Goal: Task Accomplishment & Management: Manage account settings

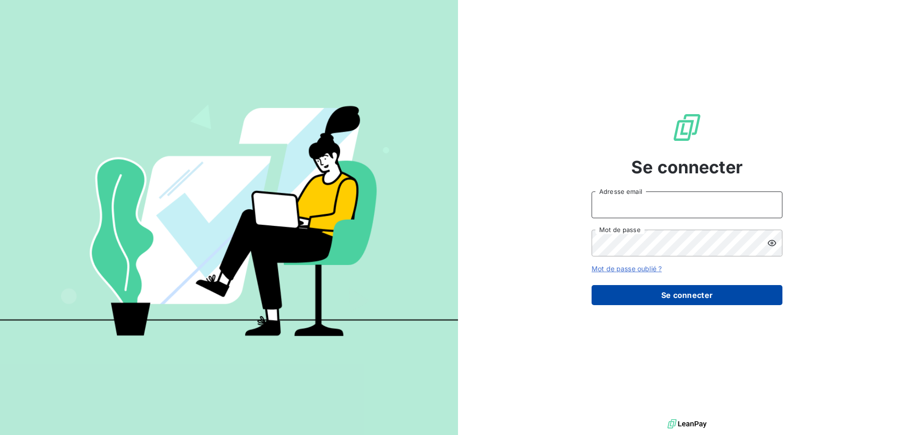
type input "christine.menard@lorca.fr"
click at [665, 296] on button "Se connecter" at bounding box center [687, 295] width 191 height 20
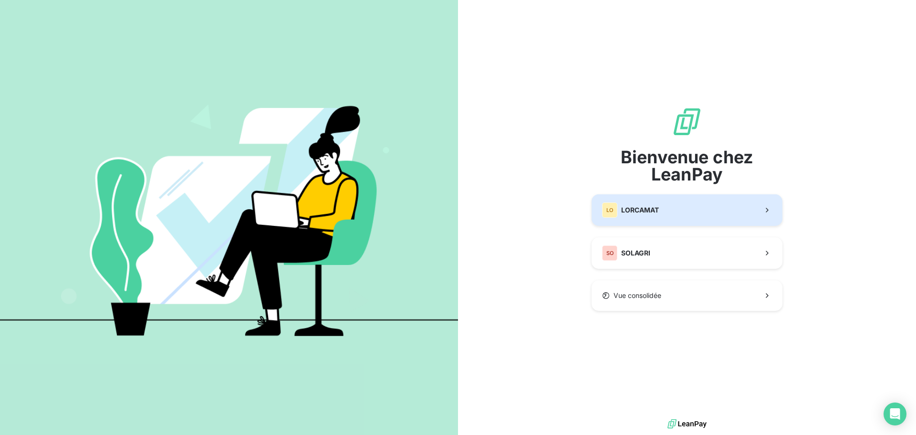
click at [620, 214] on div "LO LORCAMAT" at bounding box center [630, 209] width 57 height 15
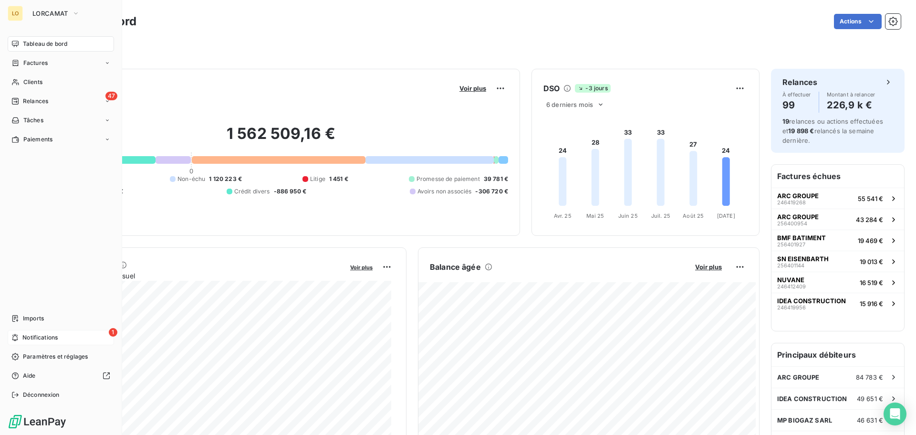
click at [28, 341] on span "Notifications" at bounding box center [39, 337] width 35 height 9
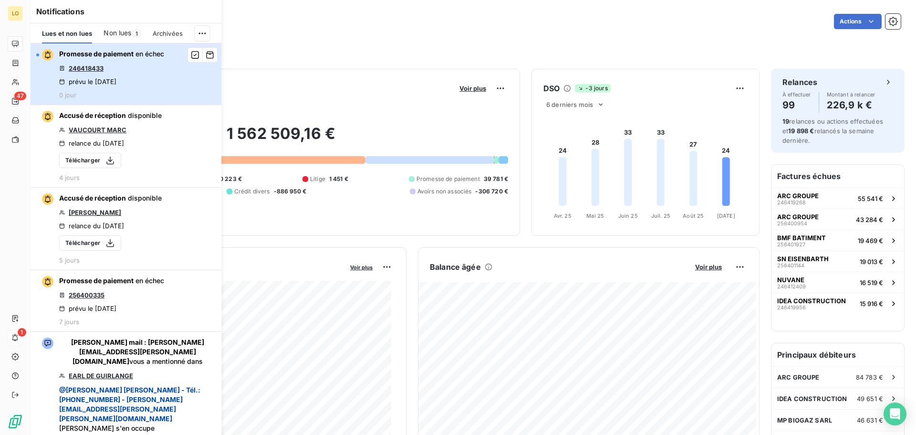
click at [128, 57] on span "Promesse de paiement" at bounding box center [96, 54] width 74 height 8
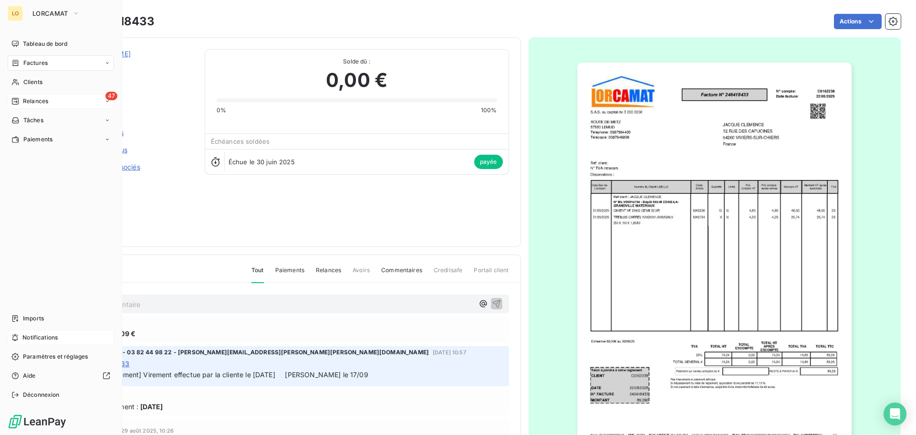
click at [19, 104] on div "Relances" at bounding box center [29, 101] width 37 height 9
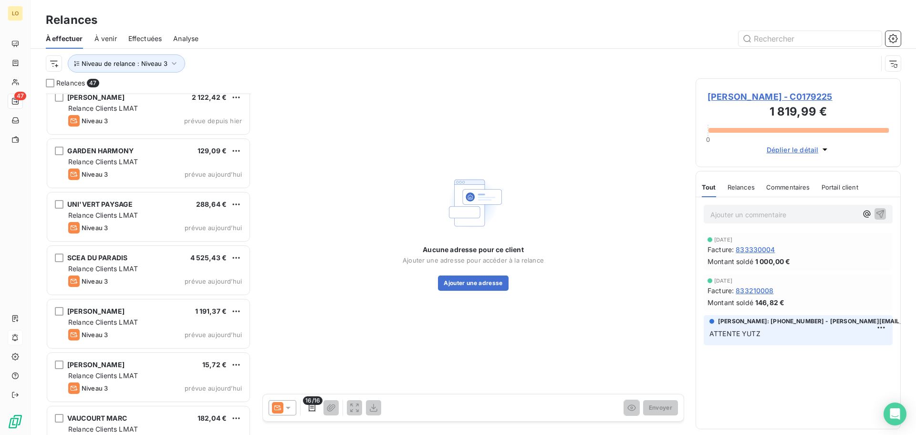
scroll to position [2171, 0]
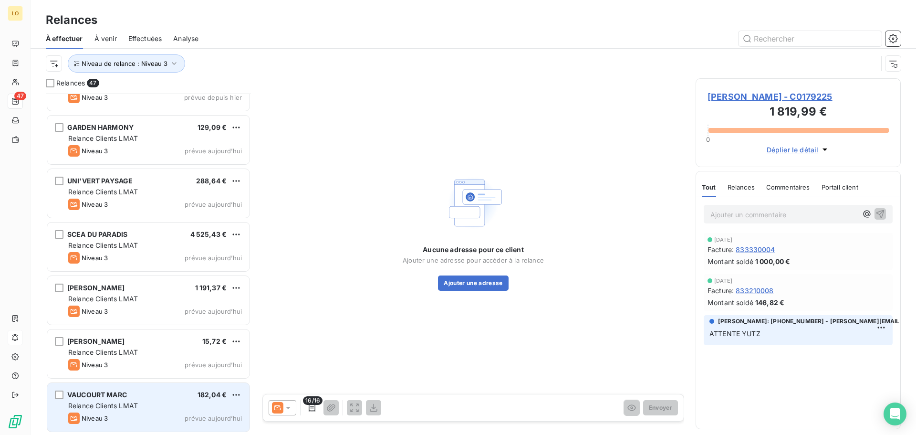
click at [120, 405] on span "Relance Clients LMAT" at bounding box center [103, 405] width 70 height 8
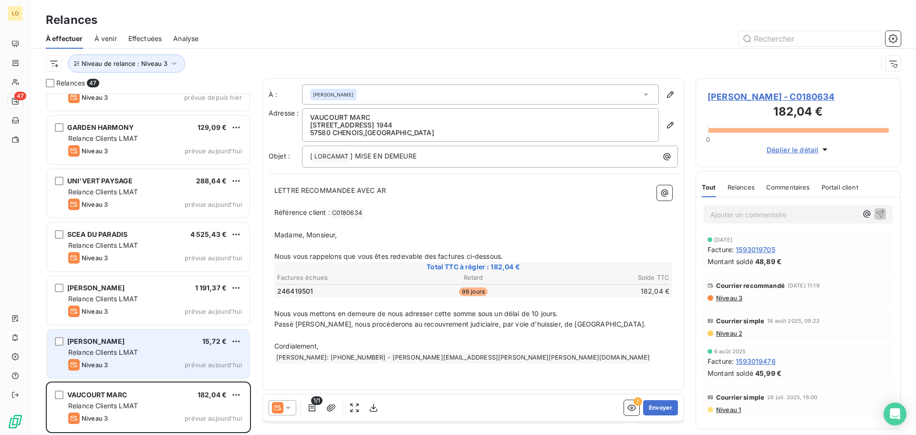
click at [103, 340] on span "[PERSON_NAME]" at bounding box center [95, 341] width 57 height 8
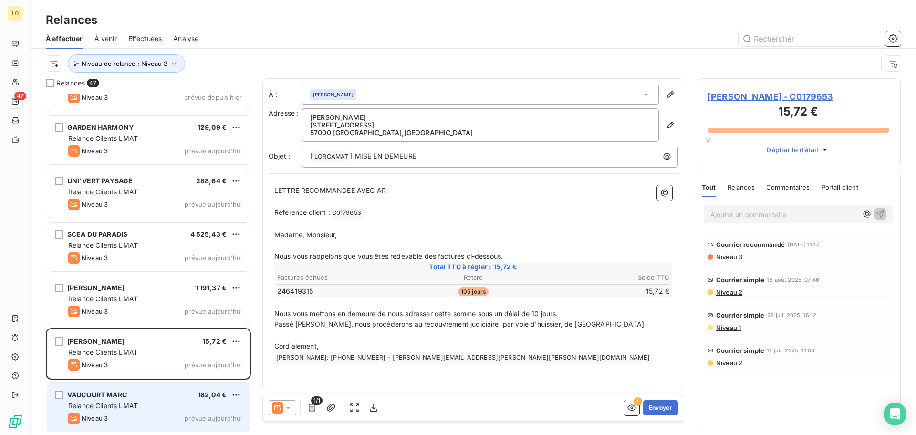
click at [138, 404] on span "Relance Clients LMAT" at bounding box center [103, 405] width 70 height 8
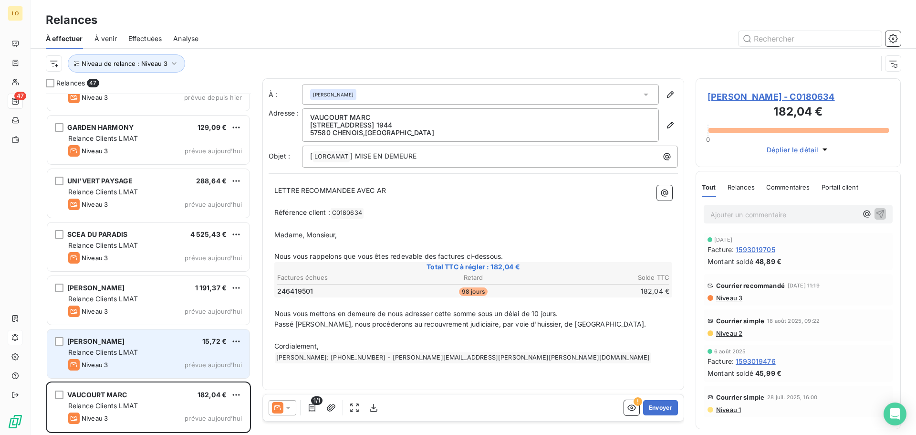
click at [133, 363] on div "Niveau 3 prévue aujourd’hui" at bounding box center [155, 364] width 174 height 11
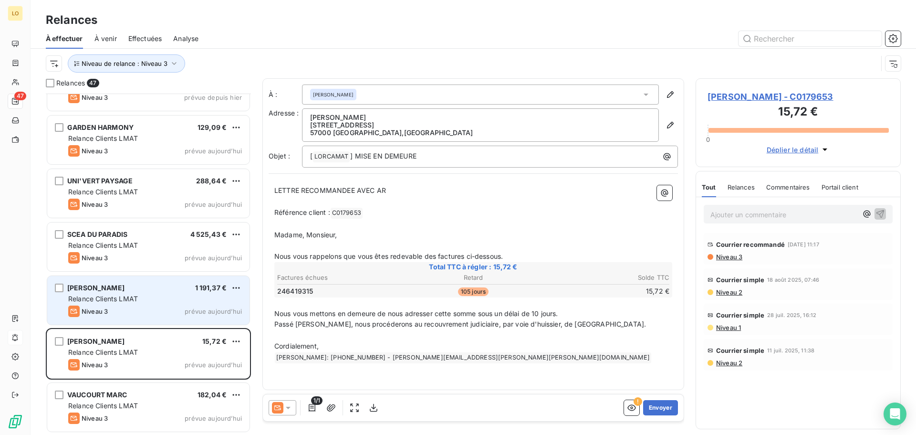
click at [161, 300] on div "Relance Clients LMAT" at bounding box center [155, 299] width 174 height 10
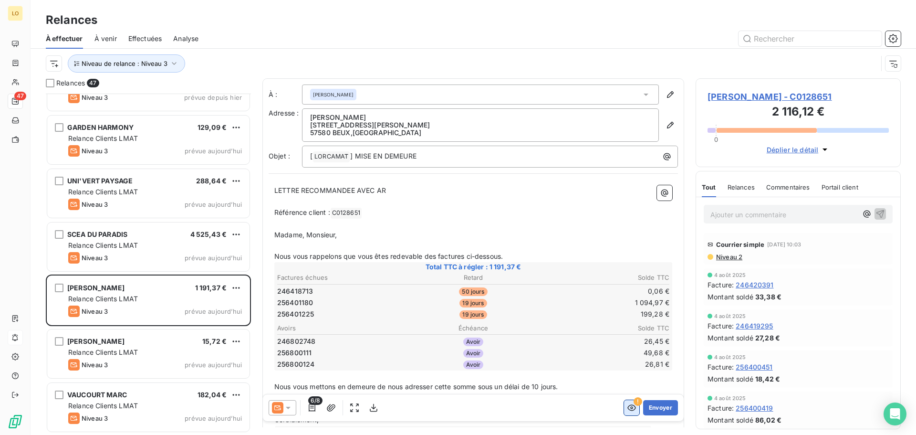
click at [627, 406] on icon "button" at bounding box center [632, 408] width 10 height 10
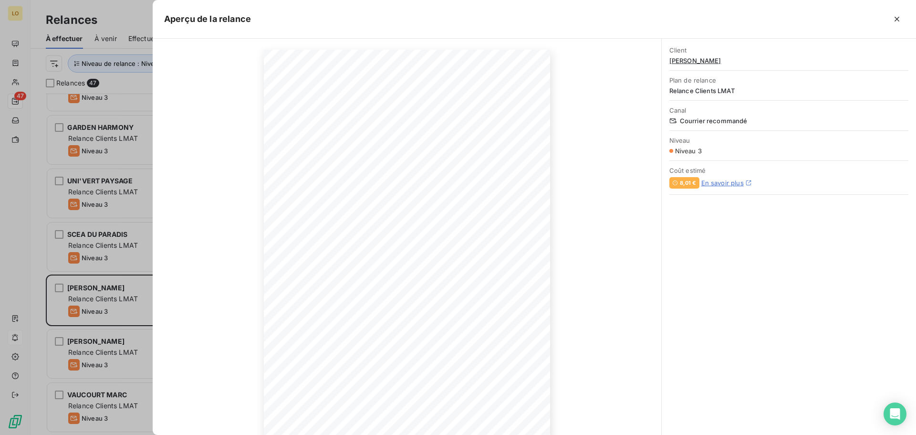
scroll to position [63, 0]
click at [493, 406] on icon "button" at bounding box center [493, 403] width 10 height 10
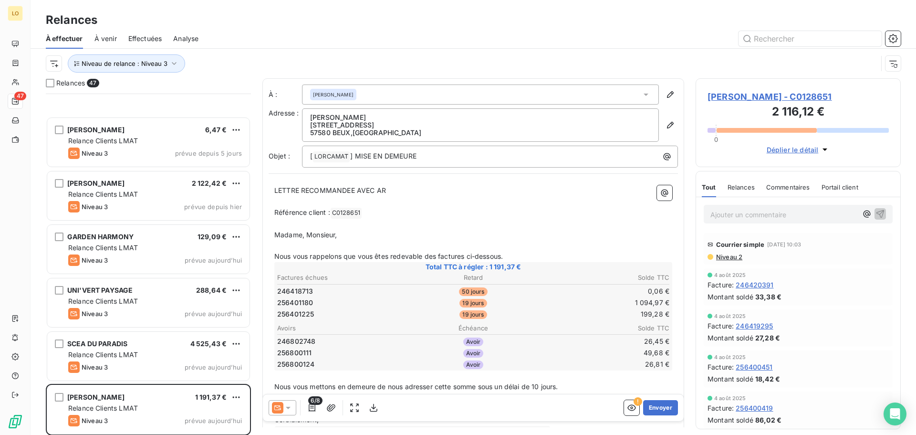
scroll to position [2171, 0]
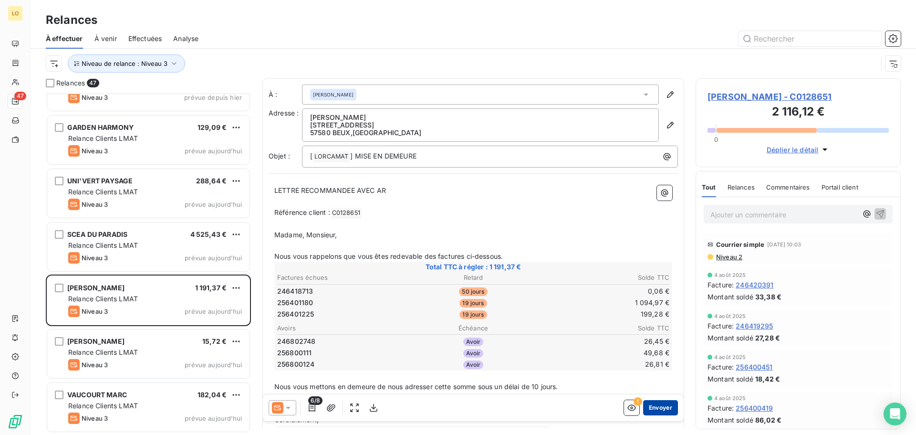
click at [647, 405] on button "Envoyer" at bounding box center [660, 407] width 35 height 15
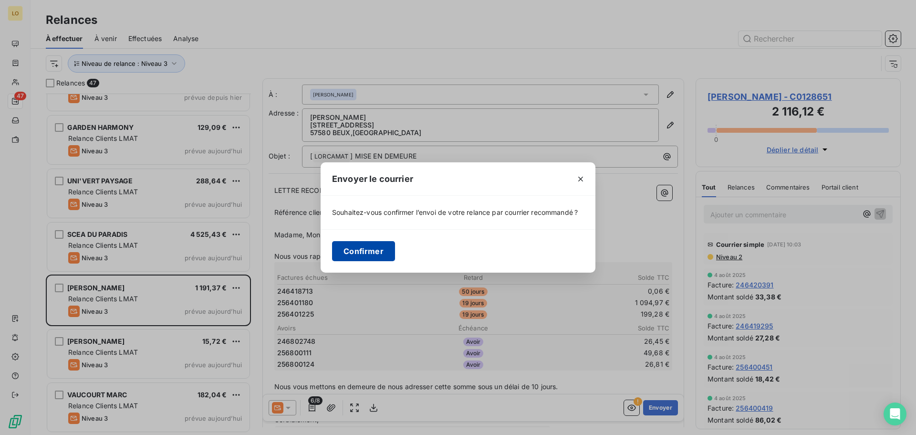
click at [391, 255] on button "Confirmer" at bounding box center [363, 251] width 63 height 20
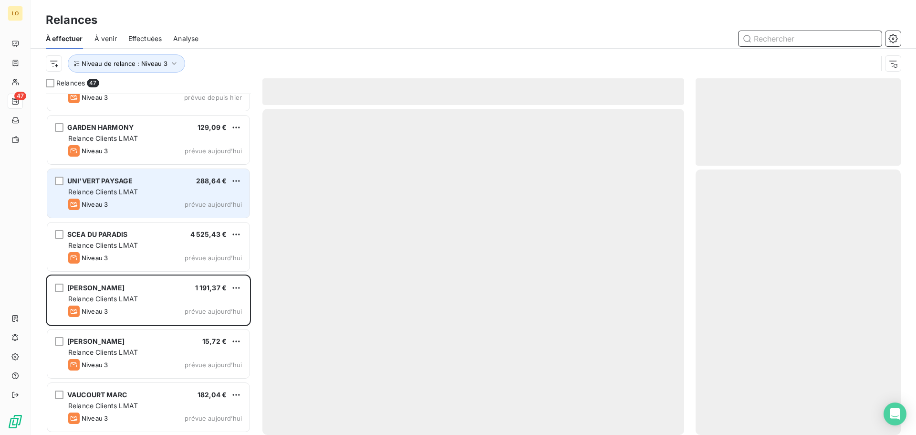
scroll to position [2117, 0]
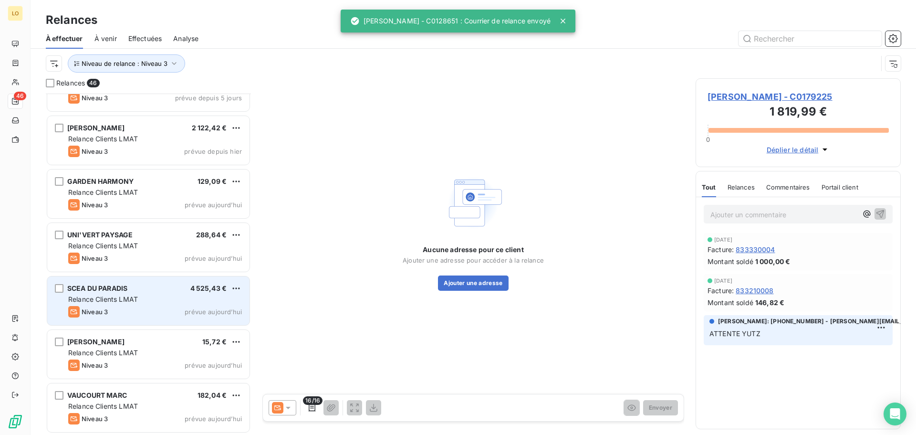
click at [146, 302] on div "Relance Clients LMAT" at bounding box center [155, 299] width 174 height 10
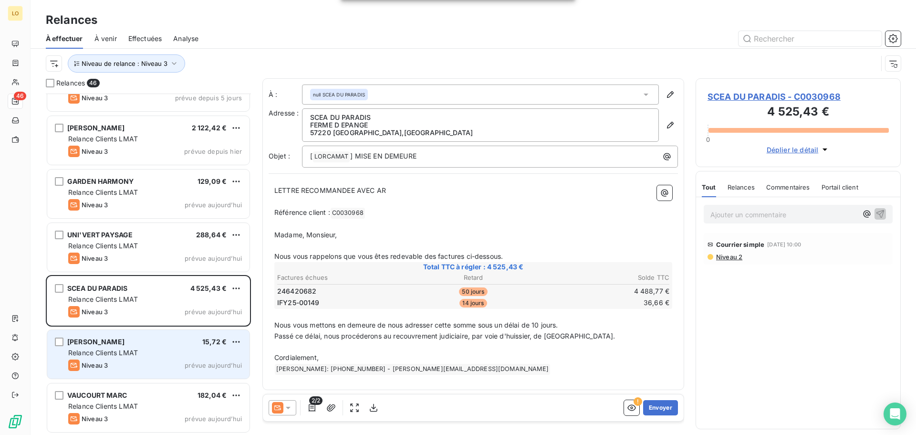
click at [145, 341] on div "LAPLACE BENOIT 15,72 €" at bounding box center [155, 341] width 174 height 9
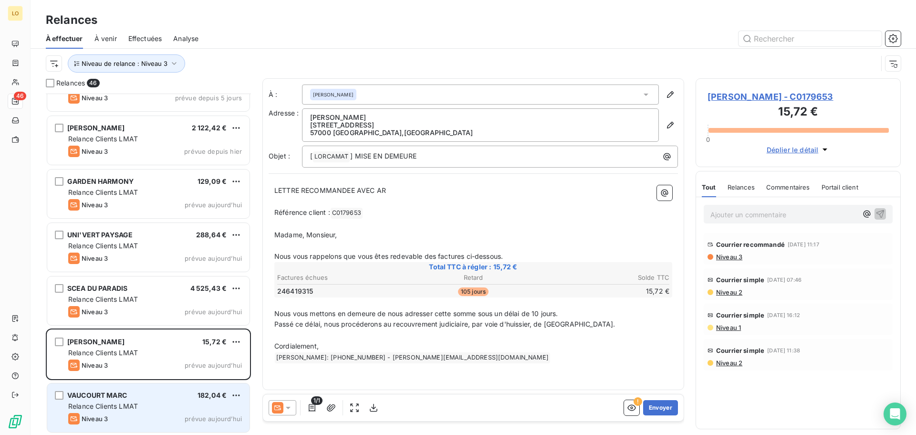
click at [150, 386] on div "VAUCOURT MARC 182,04 € Relance Clients LMAT Niveau 3 prévue aujourd’hui" at bounding box center [148, 407] width 202 height 49
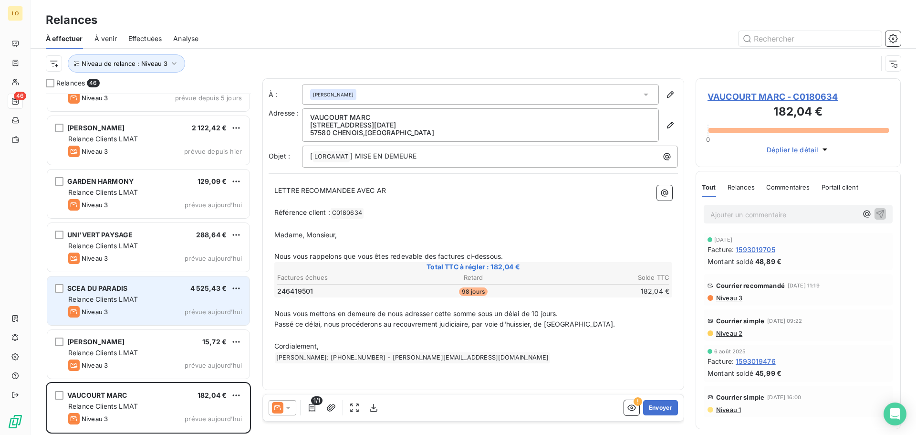
click at [155, 306] on div "Niveau 3 prévue aujourd’hui" at bounding box center [155, 311] width 174 height 11
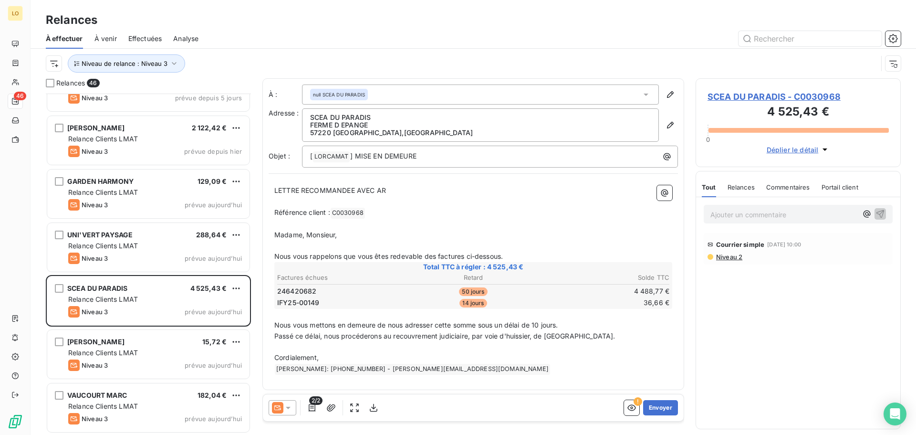
click at [720, 258] on span "Niveau 2" at bounding box center [728, 257] width 27 height 8
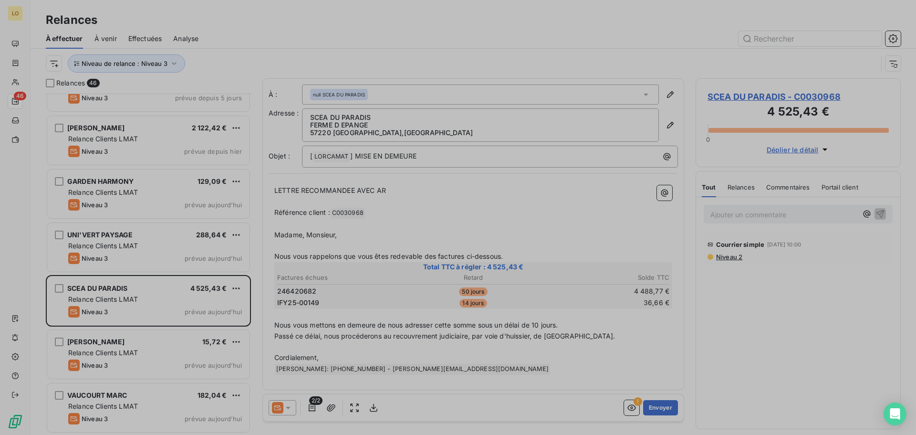
scroll to position [334, 198]
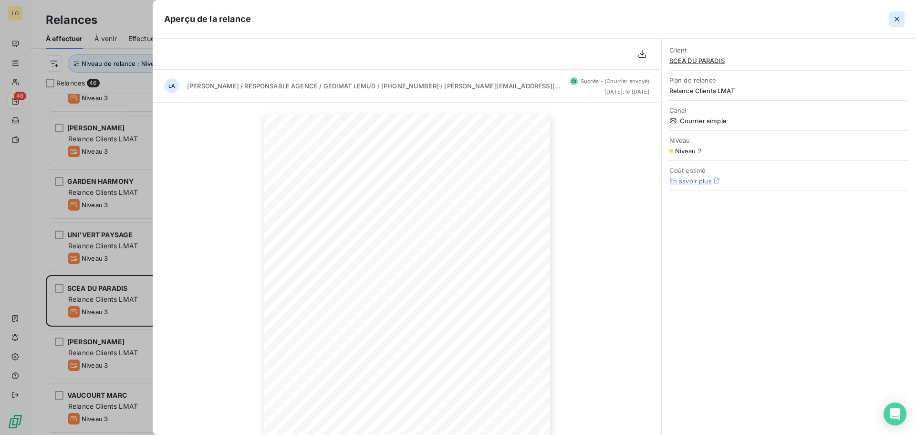
click at [900, 22] on icon "button" at bounding box center [897, 19] width 10 height 10
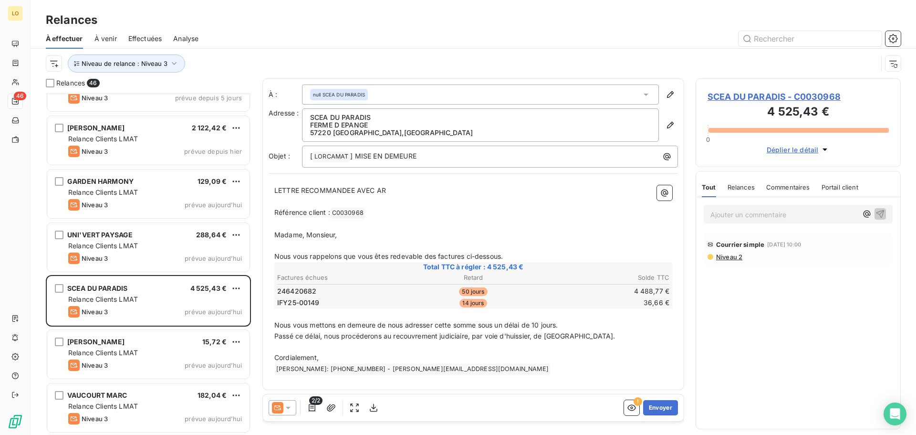
click at [135, 39] on span "Effectuées" at bounding box center [145, 39] width 34 height 10
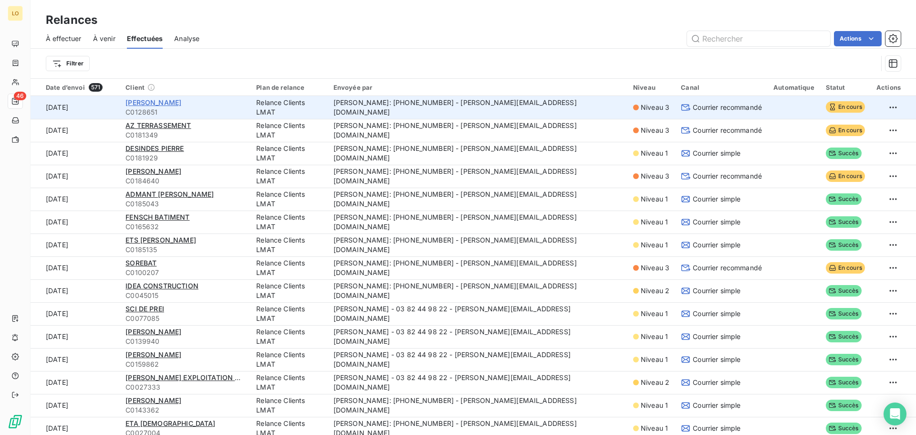
click at [172, 98] on span "RAUSCH CHRISTOPHE" at bounding box center [153, 102] width 56 height 8
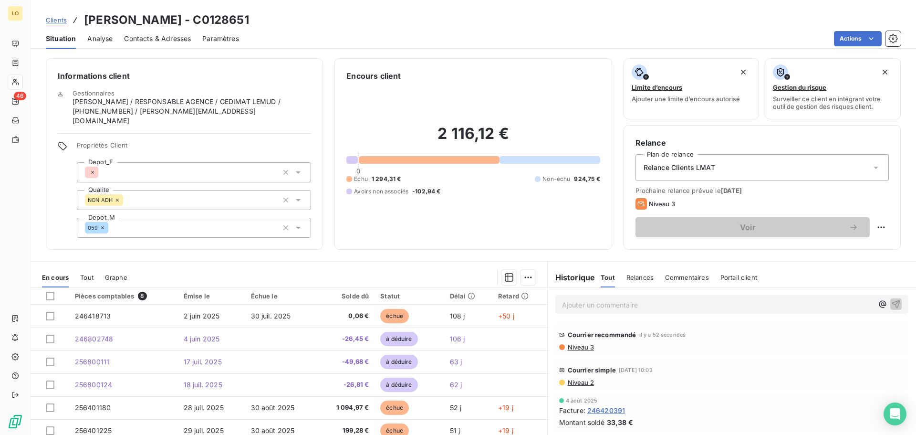
click at [582, 347] on span "Niveau 3" at bounding box center [580, 347] width 27 height 8
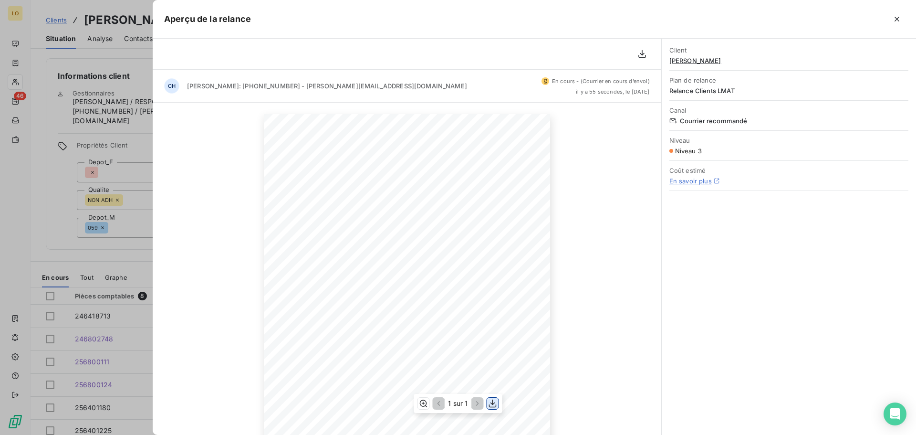
click at [491, 406] on icon "button" at bounding box center [493, 403] width 10 height 10
click at [895, 22] on icon "button" at bounding box center [897, 19] width 10 height 10
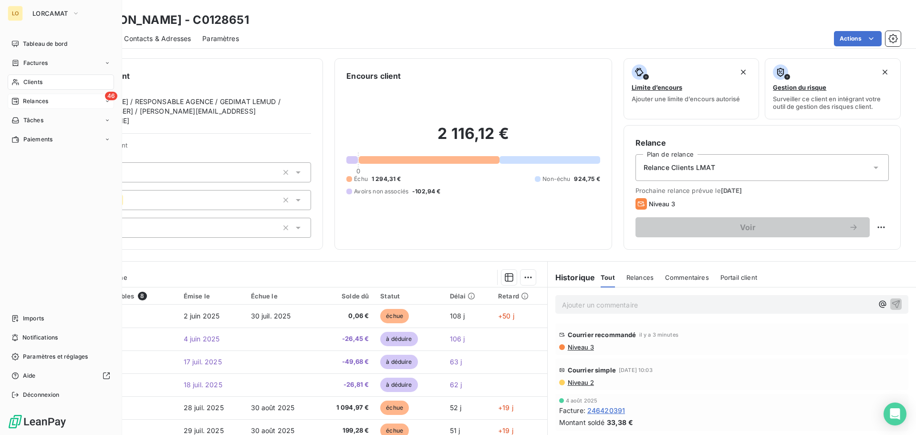
click at [35, 105] on span "Relances" at bounding box center [35, 101] width 25 height 9
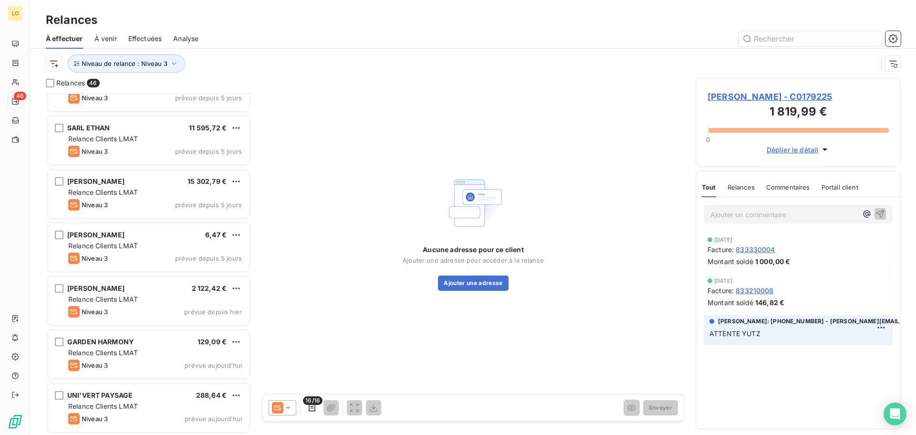
scroll to position [2117, 0]
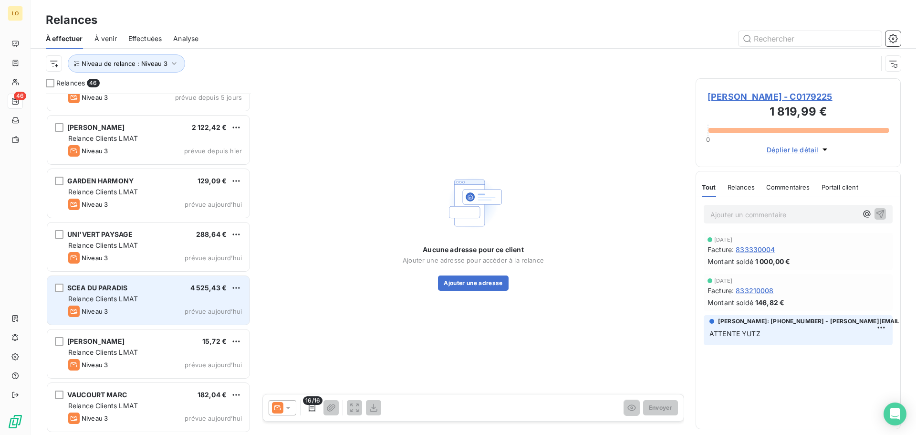
click at [156, 309] on div "Niveau 3 prévue aujourd’hui" at bounding box center [155, 310] width 174 height 11
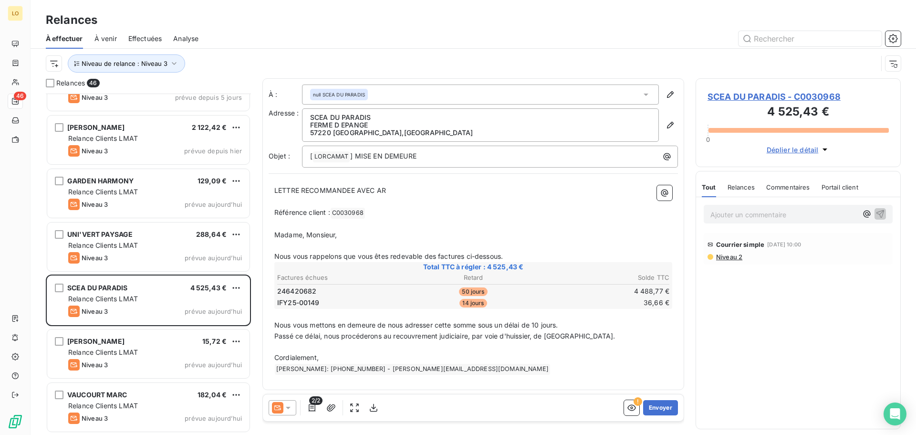
click at [725, 258] on span "Niveau 2" at bounding box center [728, 257] width 27 height 8
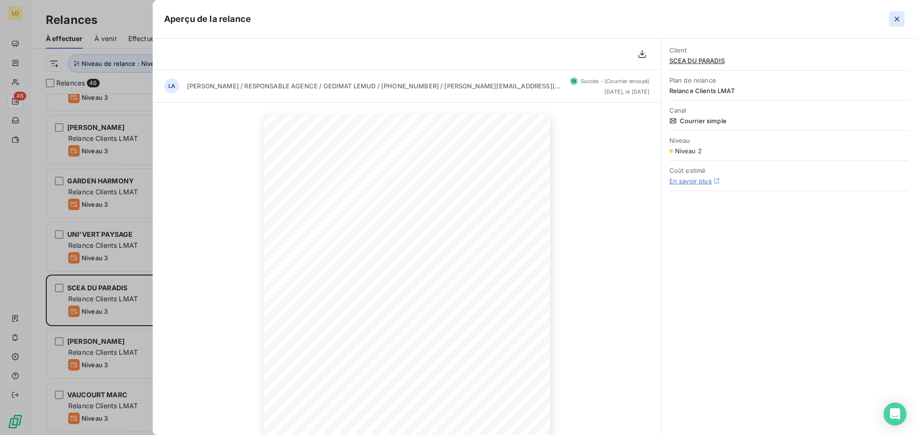
click at [898, 21] on icon "button" at bounding box center [896, 19] width 5 height 5
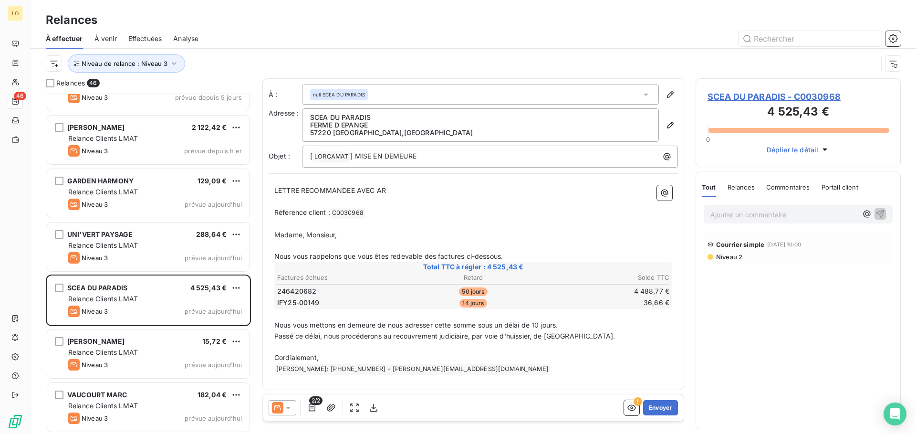
click at [724, 213] on p "Ajouter un commentaire ﻿" at bounding box center [783, 214] width 147 height 12
click at [882, 215] on icon "button" at bounding box center [880, 213] width 10 height 10
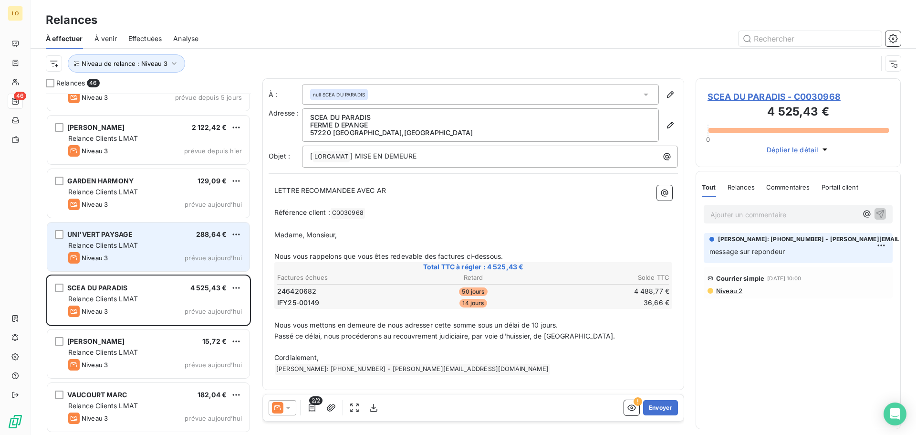
click at [151, 240] on div "Relance Clients LMAT" at bounding box center [155, 245] width 174 height 10
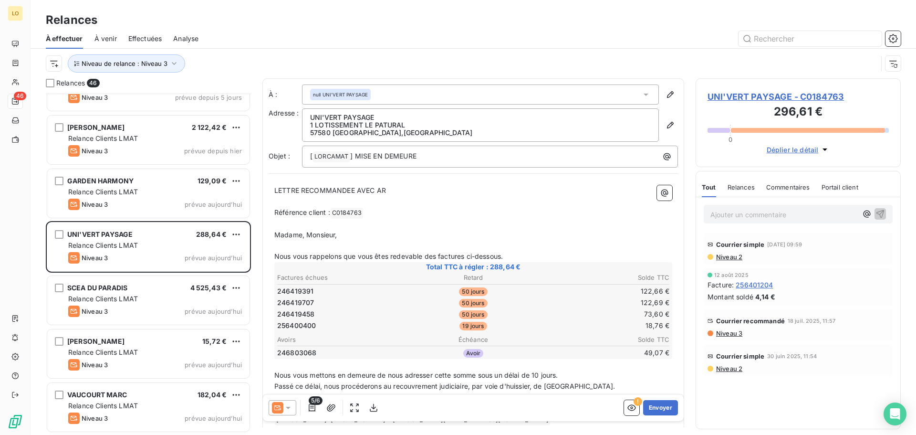
click at [731, 257] on span "Niveau 2" at bounding box center [728, 257] width 27 height 8
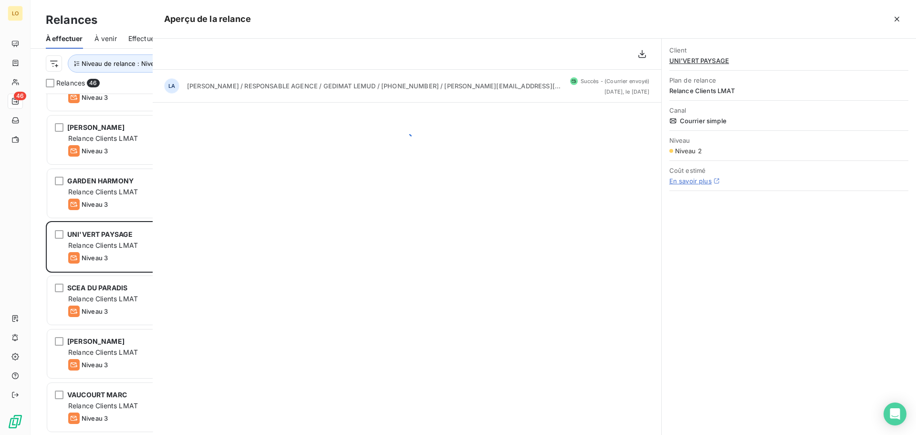
scroll to position [334, 198]
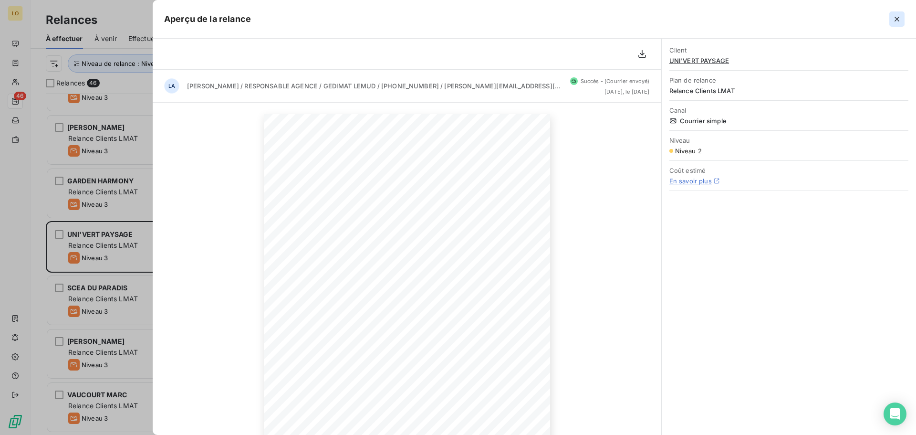
click at [897, 18] on icon "button" at bounding box center [896, 19] width 5 height 5
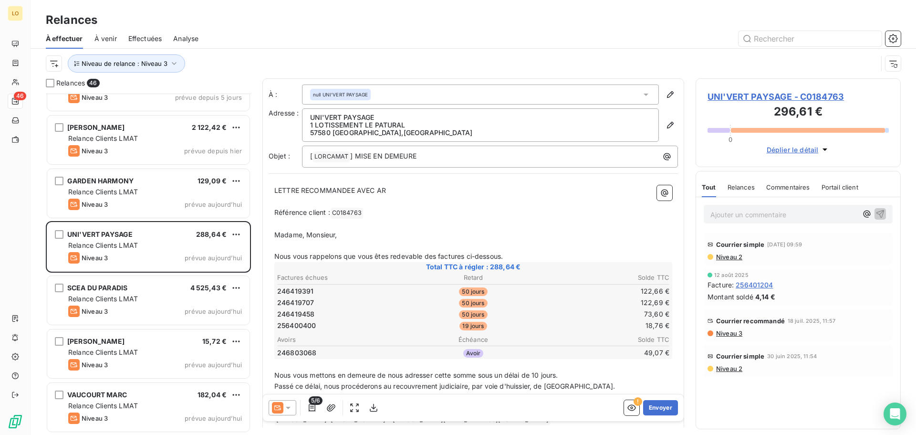
click at [772, 214] on p "Ajouter un commentaire ﻿" at bounding box center [783, 214] width 147 height 12
click at [780, 216] on span "mise en place du prelevement recurrent" at bounding box center [773, 213] width 127 height 8
click at [880, 210] on icon "button" at bounding box center [880, 213] width 10 height 10
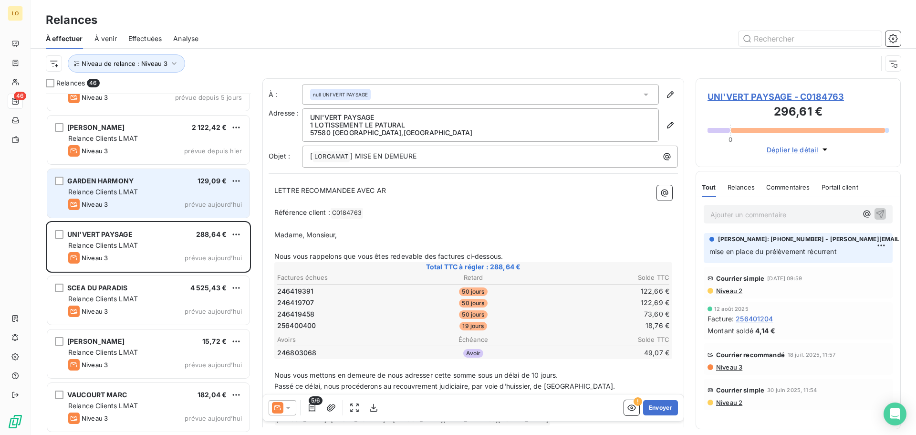
click at [106, 199] on div "Niveau 3" at bounding box center [88, 203] width 40 height 11
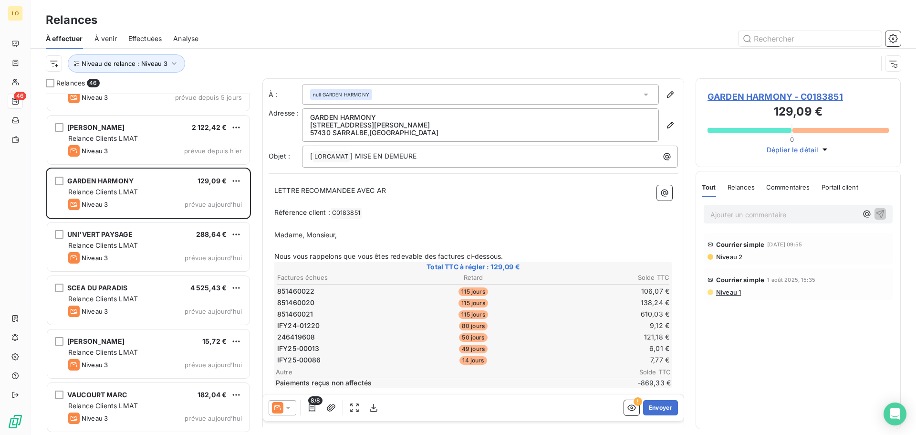
click at [726, 259] on span "Niveau 2" at bounding box center [728, 257] width 27 height 8
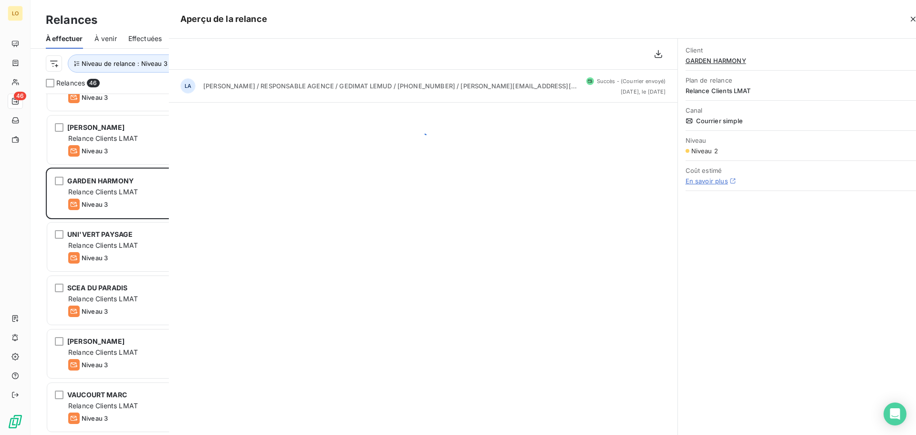
scroll to position [334, 198]
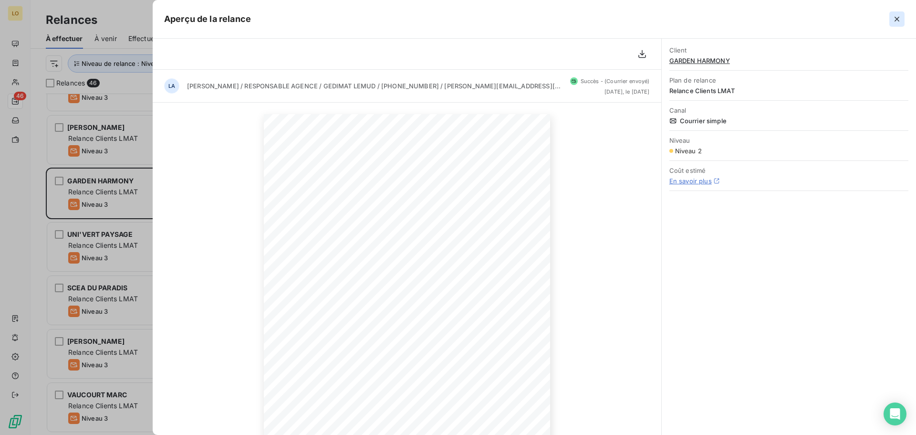
click at [896, 17] on icon "button" at bounding box center [897, 19] width 10 height 10
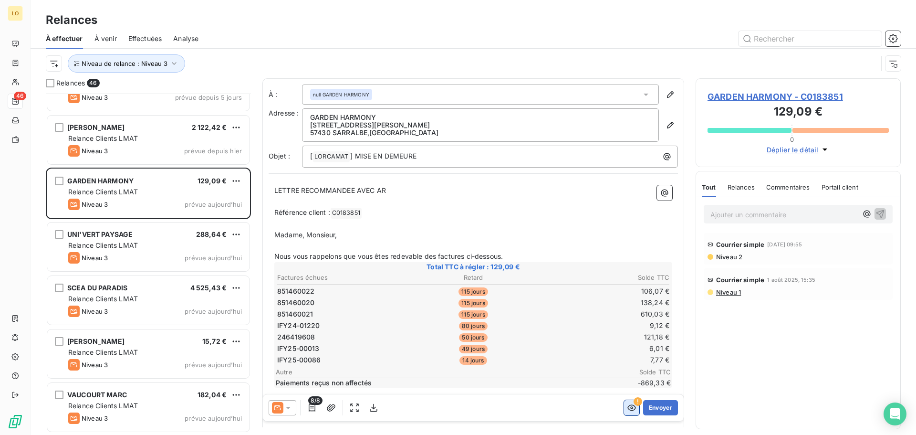
click at [627, 407] on icon "button" at bounding box center [632, 408] width 10 height 10
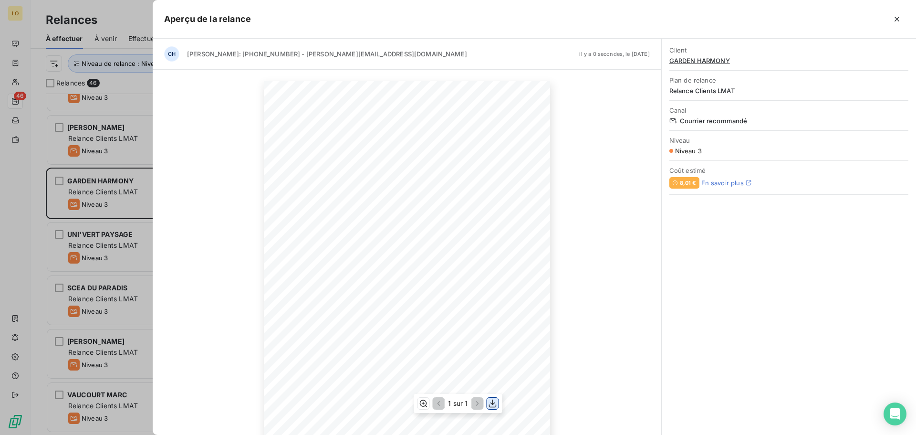
click at [493, 406] on icon "button" at bounding box center [493, 403] width 10 height 10
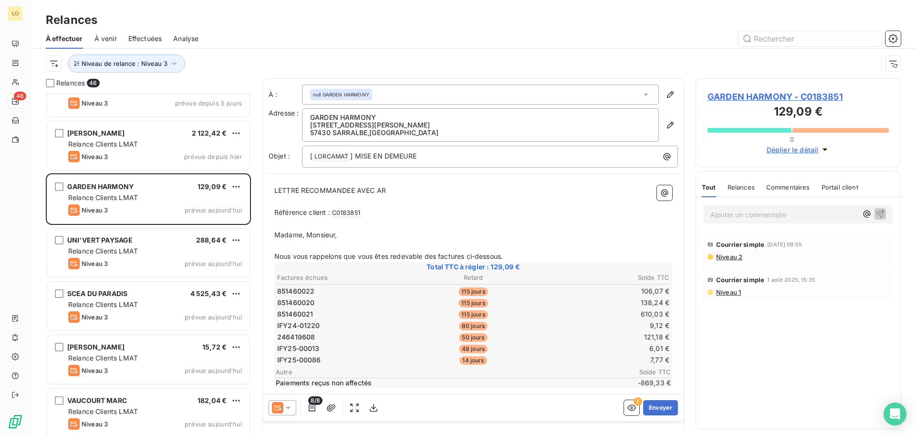
scroll to position [2117, 0]
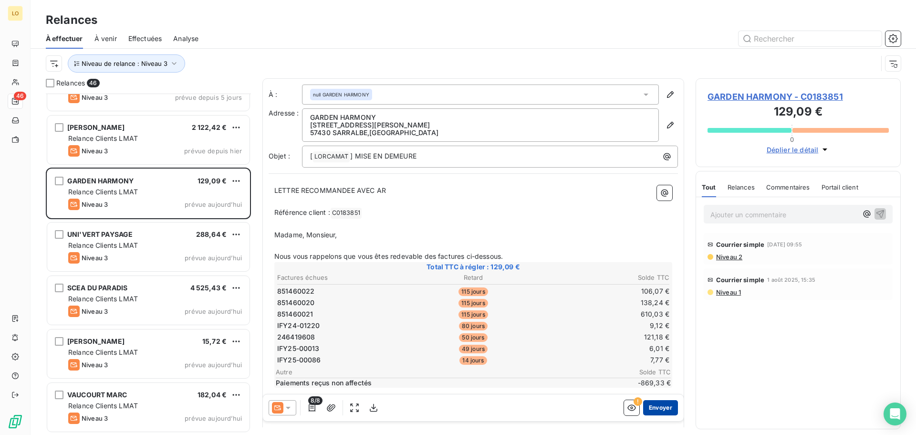
click at [663, 408] on button "Envoyer" at bounding box center [660, 407] width 35 height 15
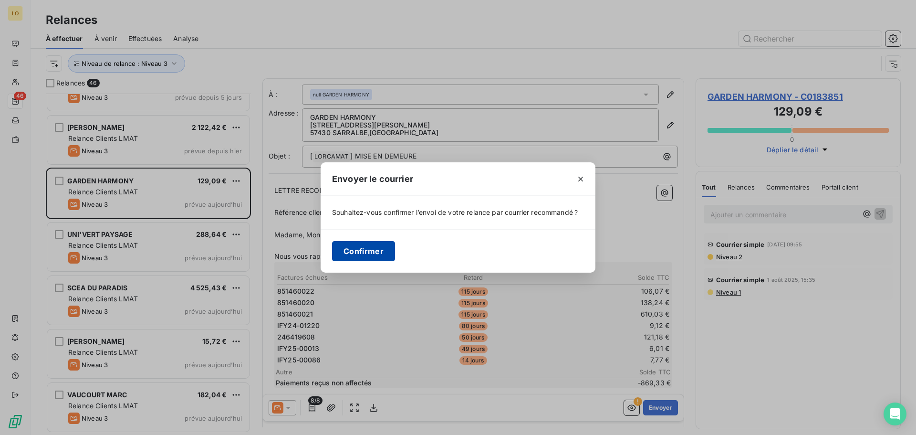
click at [394, 253] on button "Confirmer" at bounding box center [363, 251] width 63 height 20
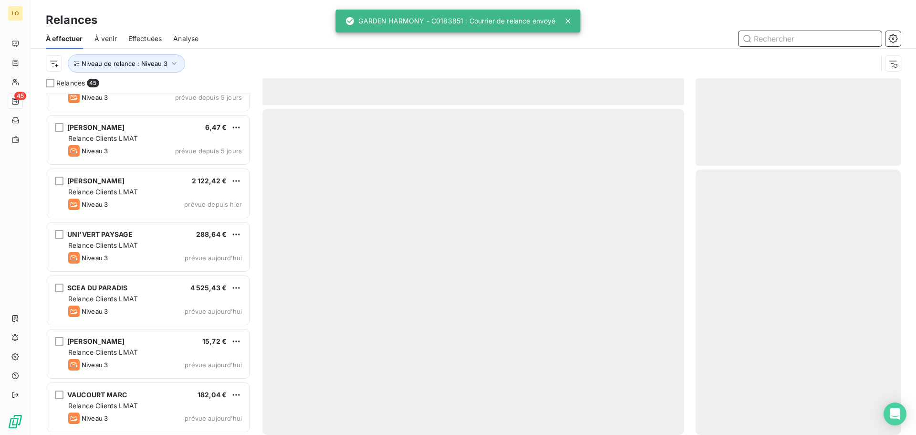
scroll to position [2063, 0]
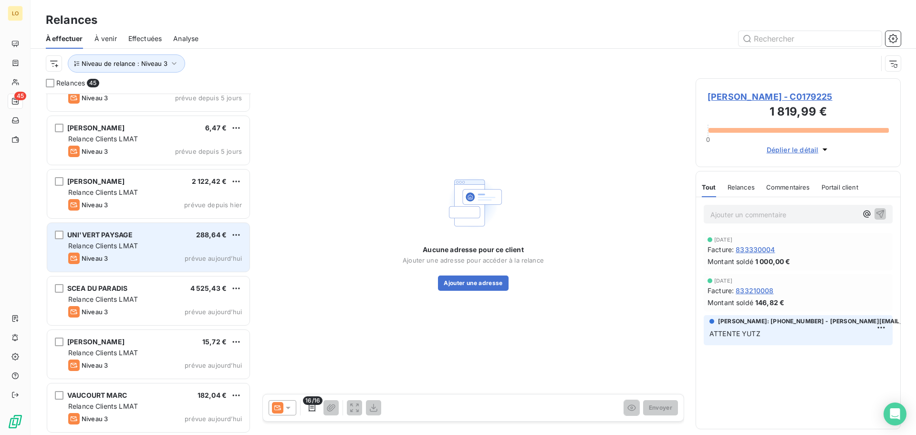
click at [141, 239] on div "UNI'VERT PAYSAGE 288,64 € Relance Clients LMAT Niveau 3 prévue aujourd’hui" at bounding box center [148, 247] width 202 height 49
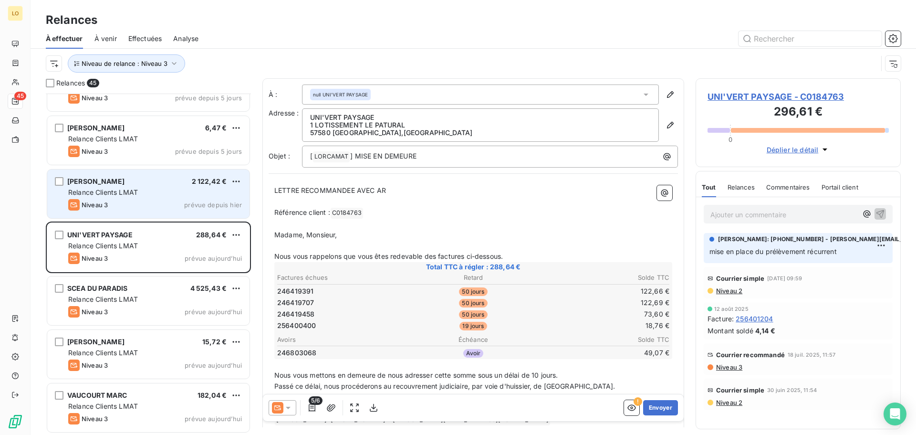
click at [129, 205] on div "Niveau 3 prévue depuis hier" at bounding box center [155, 204] width 174 height 11
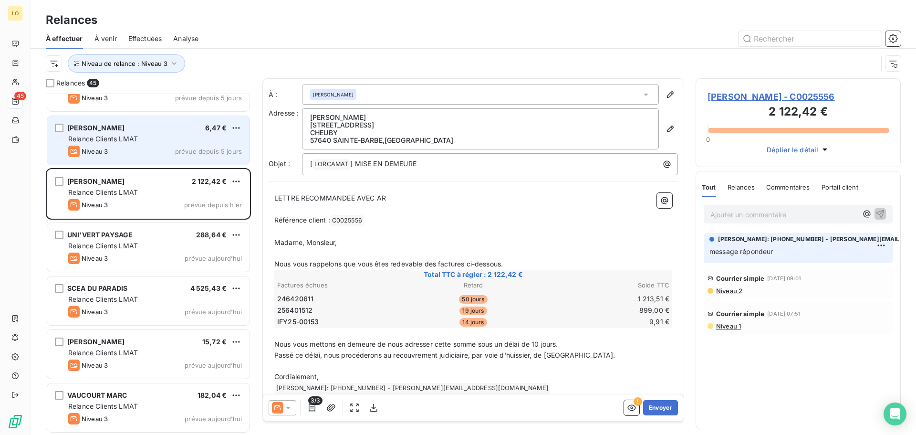
click at [178, 130] on div "METZ CELINE 6,47 €" at bounding box center [155, 128] width 174 height 9
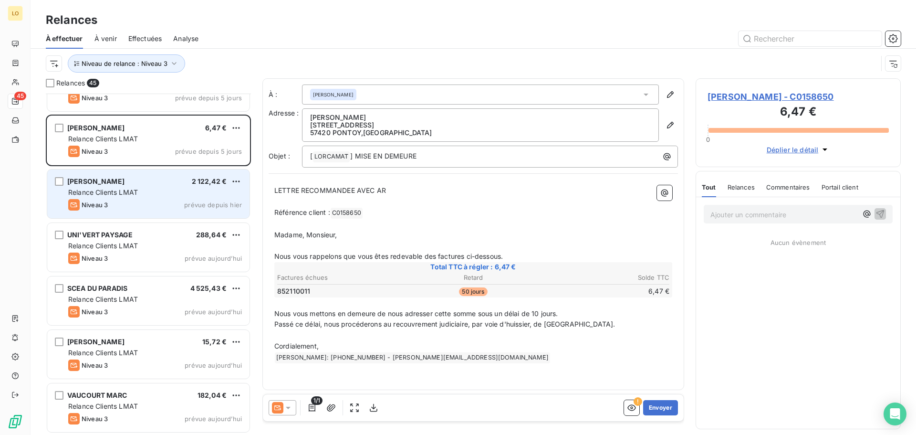
scroll to position [2015, 0]
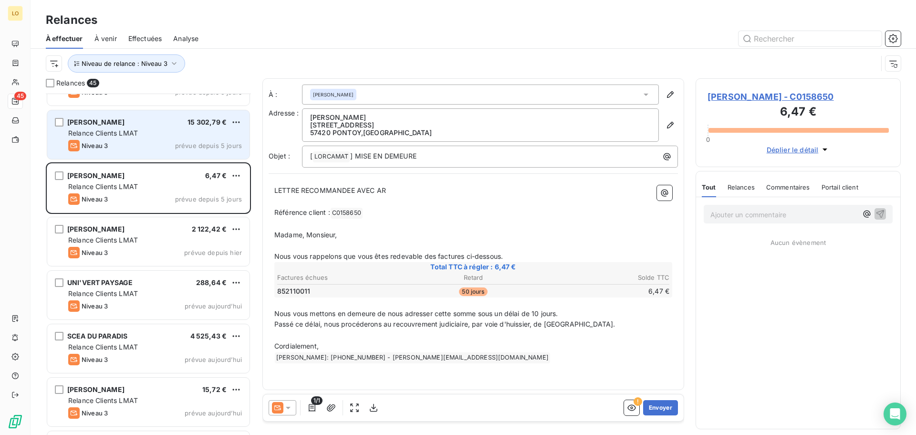
click at [103, 135] on span "Relance Clients LMAT" at bounding box center [103, 133] width 70 height 8
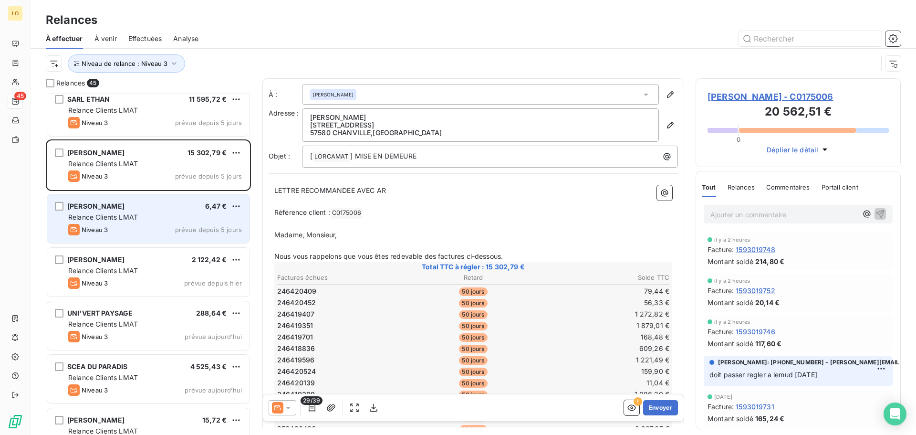
scroll to position [1968, 0]
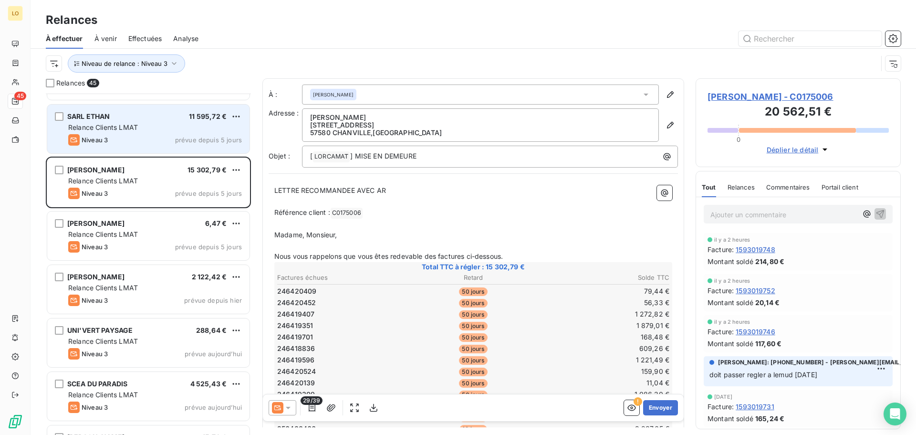
click at [114, 140] on div "Niveau 3 prévue depuis 5 jours" at bounding box center [155, 139] width 174 height 11
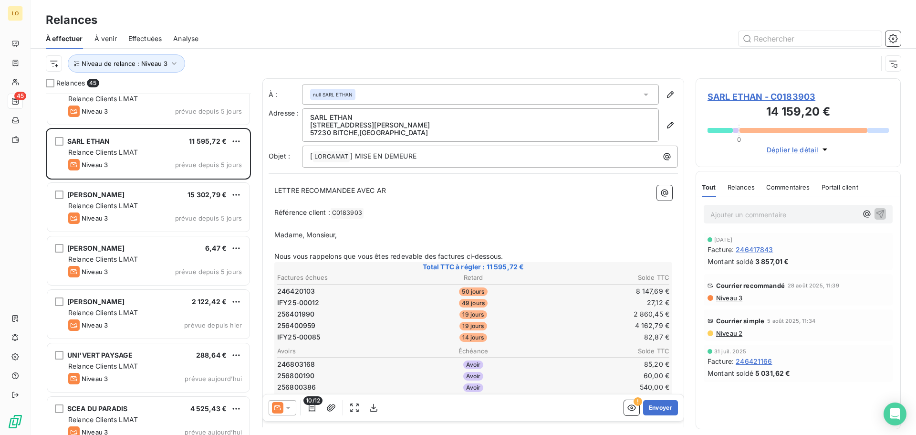
scroll to position [1920, 0]
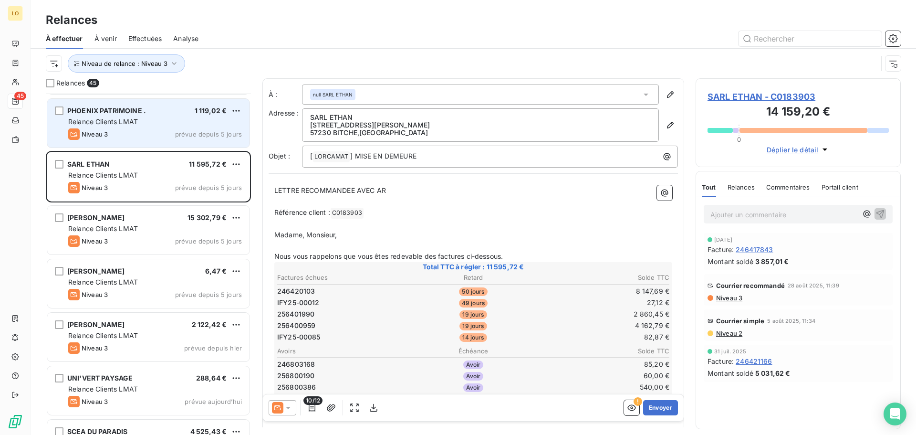
click at [145, 123] on div "Relance Clients LMAT" at bounding box center [155, 122] width 174 height 10
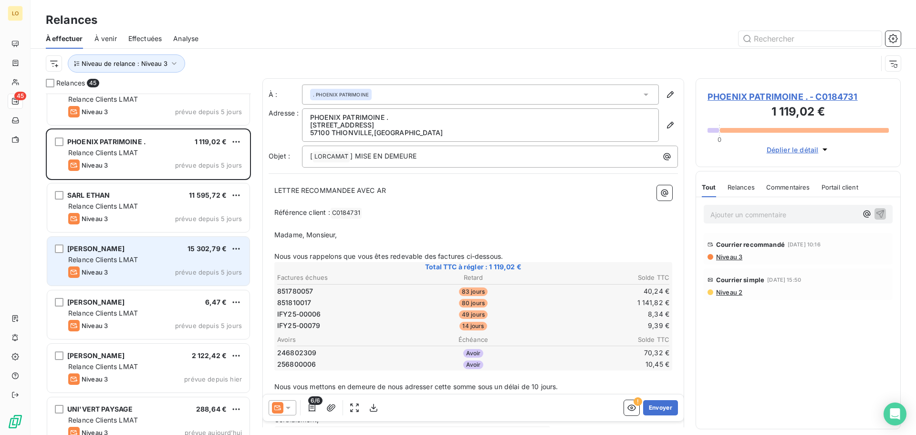
scroll to position [1872, 0]
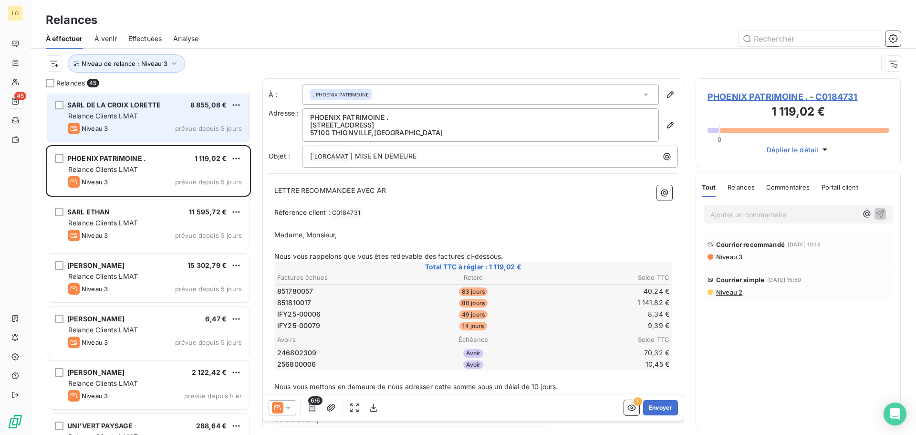
click at [171, 114] on div "Relance Clients LMAT" at bounding box center [155, 116] width 174 height 10
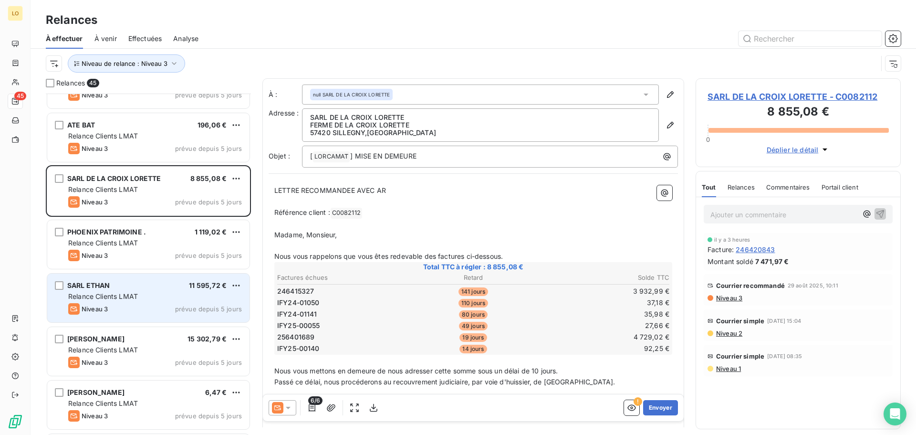
scroll to position [1777, 0]
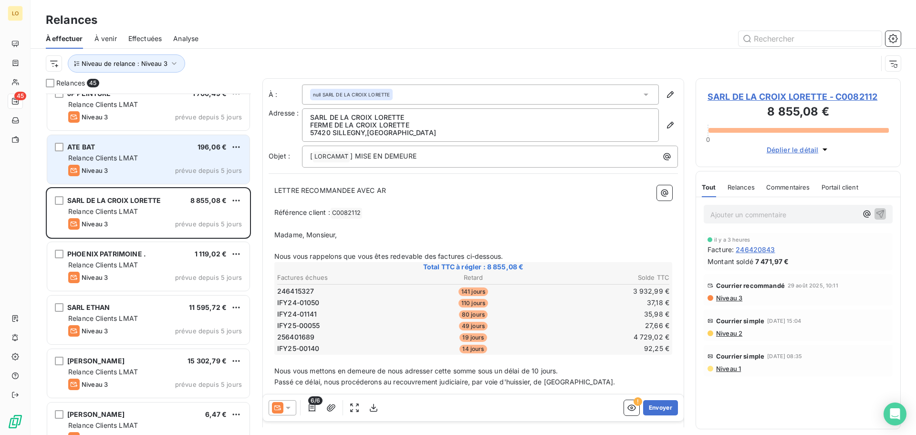
click at [167, 152] on div "ATE BAT 196,06 € Relance Clients LMAT Niveau 3 prévue depuis 5 jours" at bounding box center [148, 159] width 202 height 49
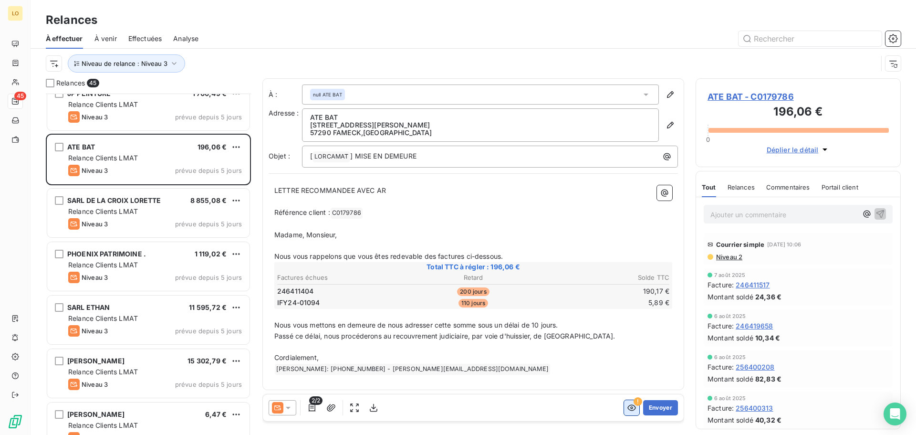
click at [631, 407] on icon "button" at bounding box center [631, 408] width 9 height 6
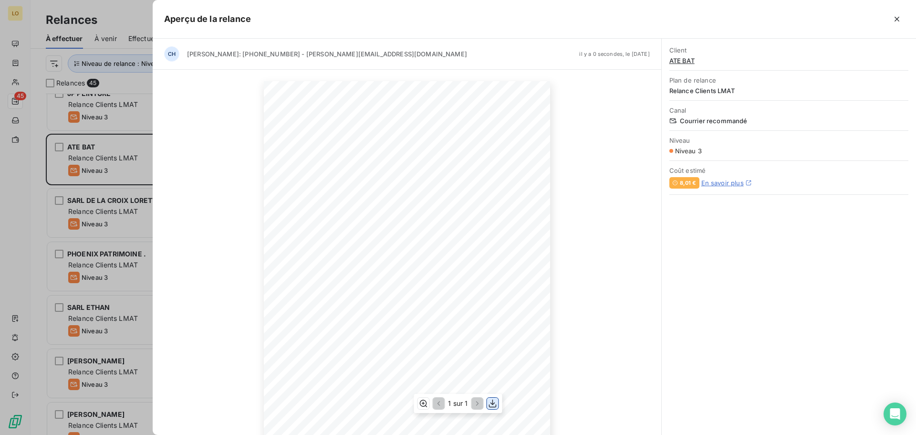
click at [492, 402] on icon "button" at bounding box center [493, 403] width 8 height 8
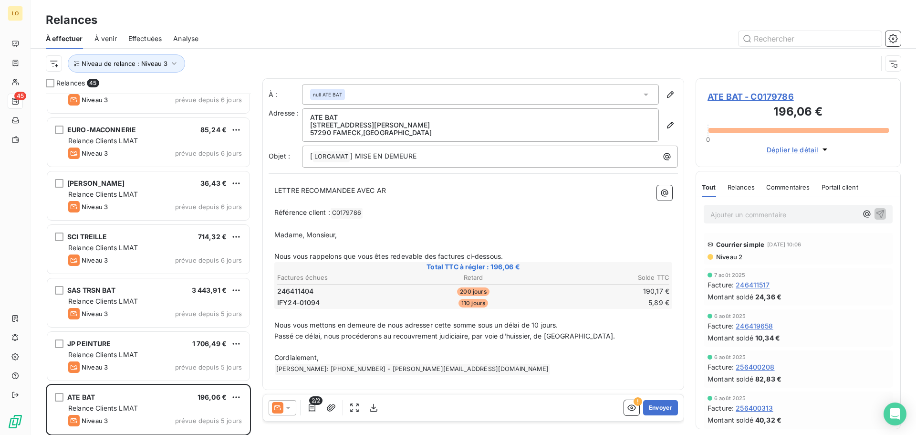
scroll to position [1670, 0]
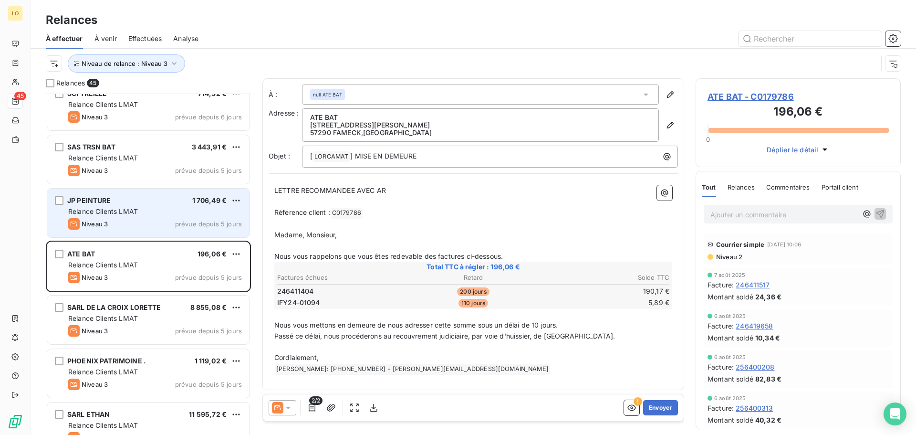
click at [127, 209] on span "Relance Clients LMAT" at bounding box center [103, 211] width 70 height 8
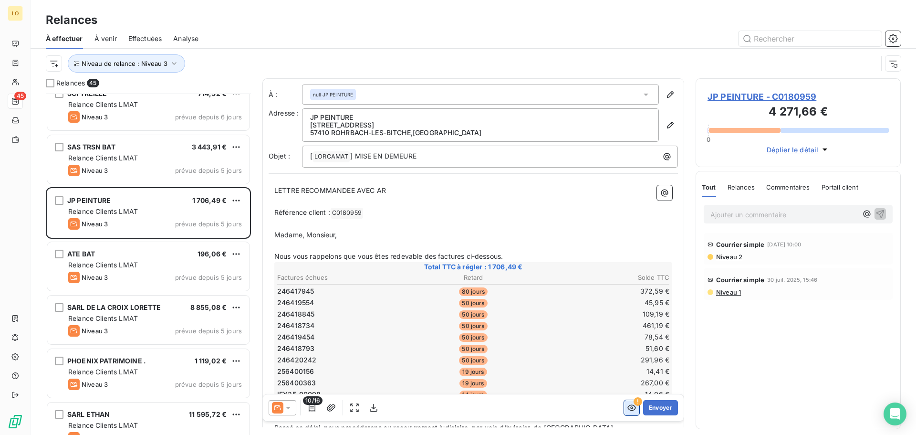
click at [624, 408] on button "button" at bounding box center [631, 407] width 15 height 15
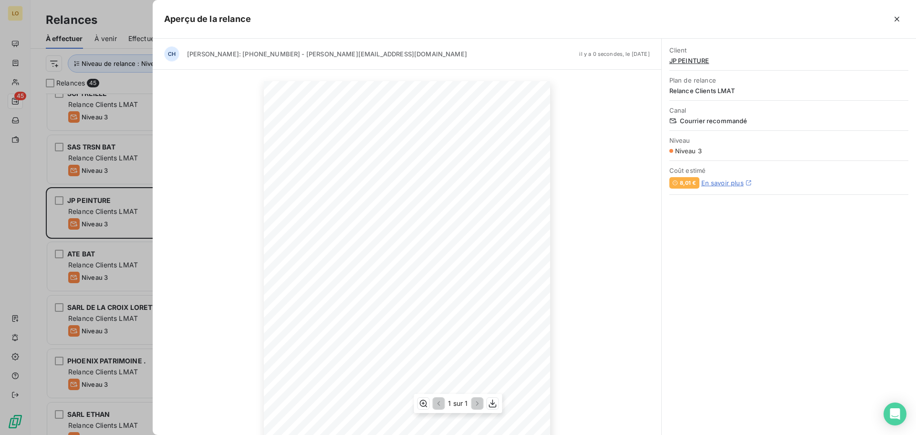
scroll to position [63, 0]
click at [494, 400] on icon "button" at bounding box center [493, 403] width 10 height 10
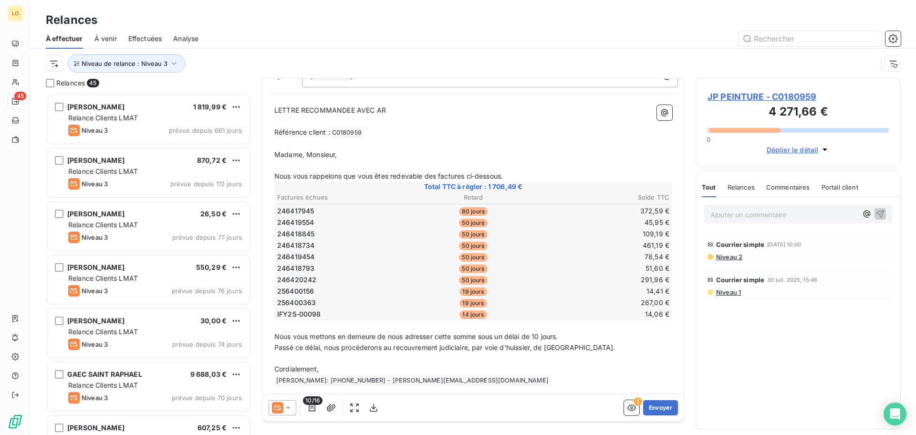
scroll to position [89, 0]
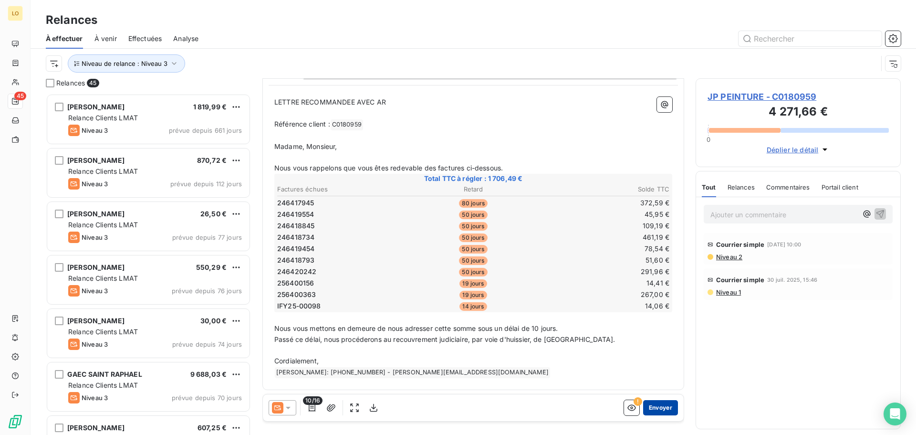
click at [661, 404] on button "Envoyer" at bounding box center [660, 407] width 35 height 15
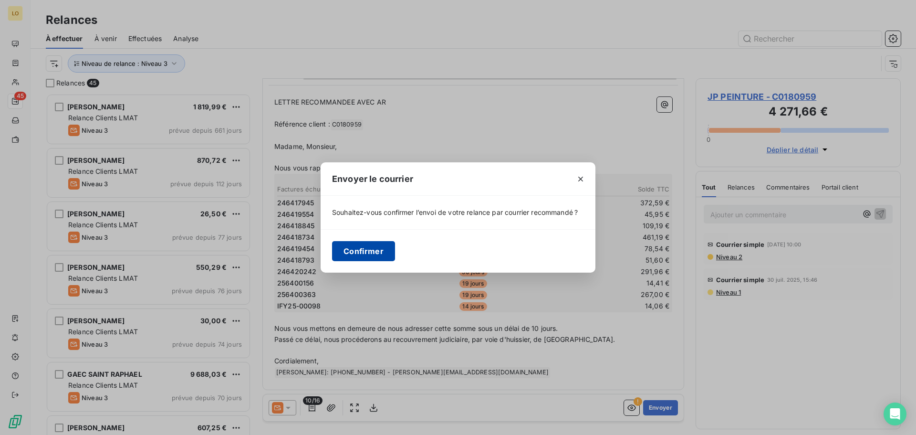
click at [343, 252] on button "Confirmer" at bounding box center [363, 251] width 63 height 20
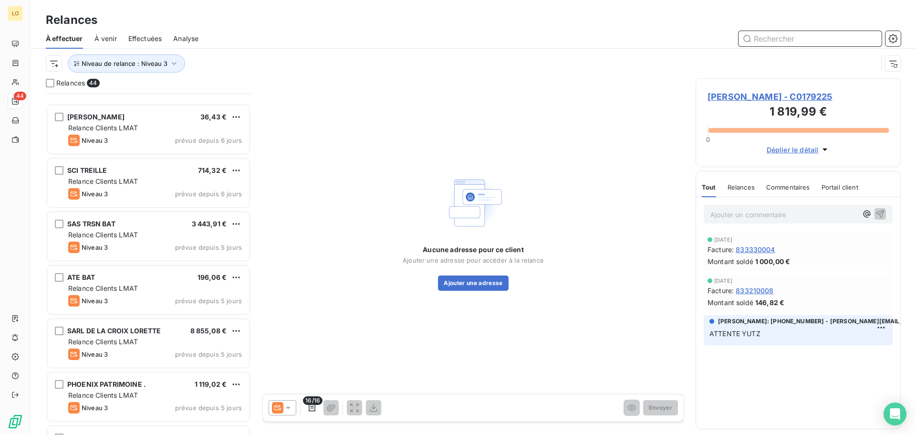
scroll to position [1718, 0]
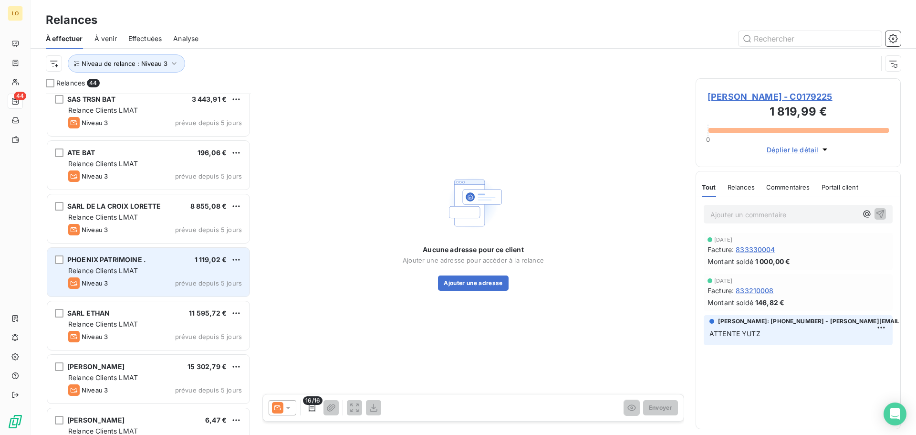
click at [114, 262] on span "PHOENIX PATRIMOINE ." at bounding box center [106, 259] width 79 height 8
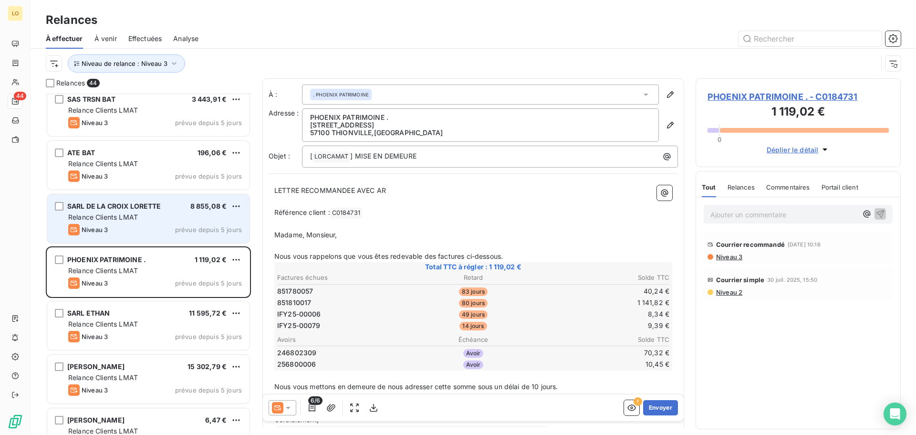
click at [154, 221] on div "Relance Clients LMAT" at bounding box center [155, 217] width 174 height 10
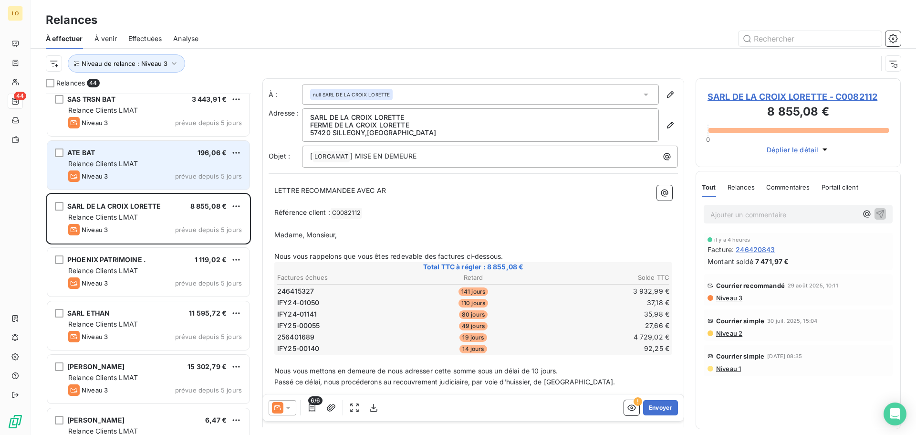
click at [126, 180] on div "Niveau 3 prévue depuis 5 jours" at bounding box center [155, 175] width 174 height 11
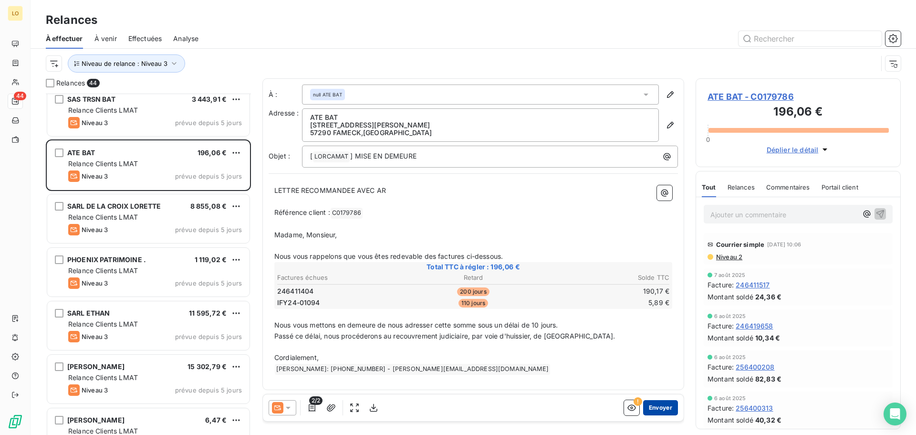
click at [668, 408] on button "Envoyer" at bounding box center [660, 407] width 35 height 15
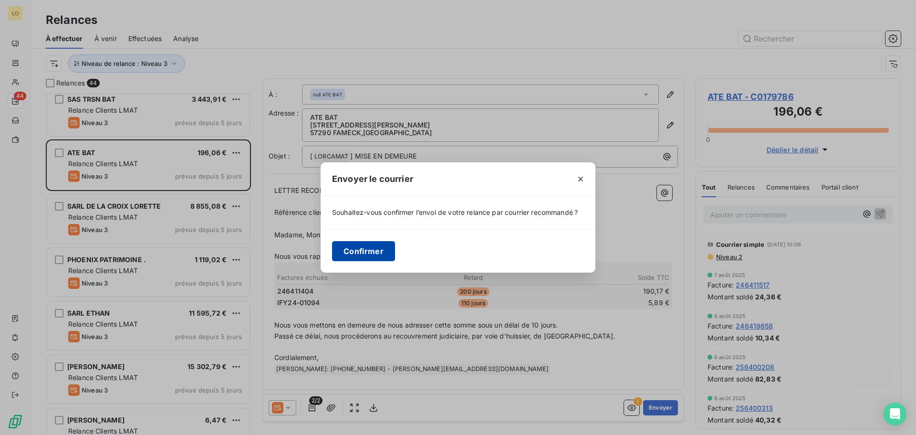
click at [356, 249] on button "Confirmer" at bounding box center [363, 251] width 63 height 20
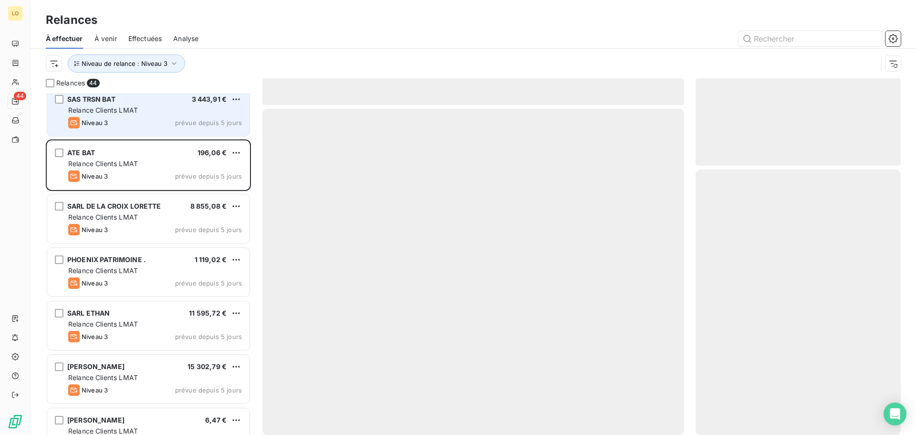
click at [189, 127] on div "Niveau 3 prévue depuis 5 jours" at bounding box center [155, 122] width 174 height 11
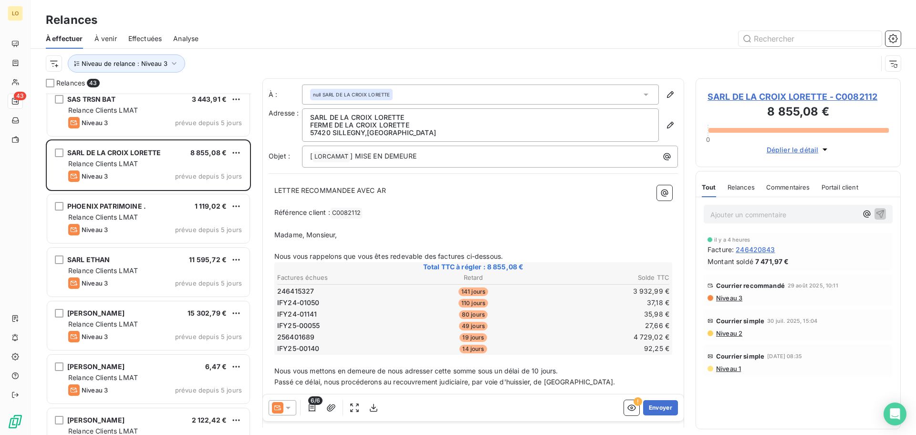
scroll to position [1670, 0]
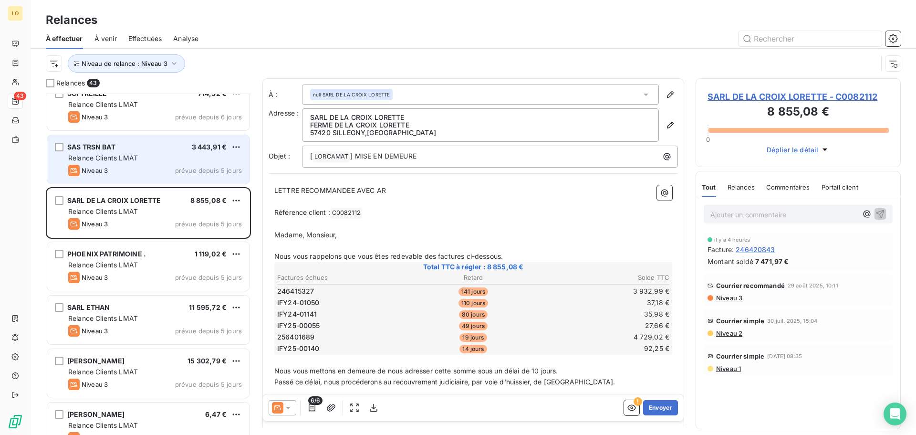
click at [183, 168] on span "prévue depuis 5 jours" at bounding box center [208, 170] width 67 height 8
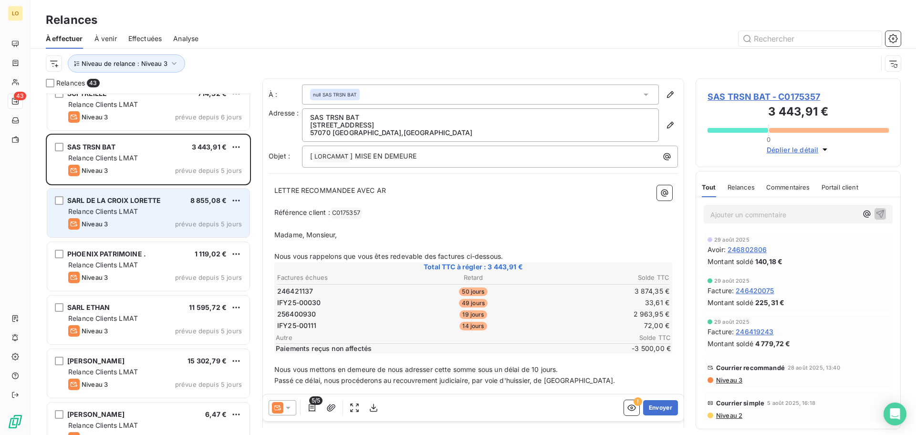
click at [171, 205] on div "SARL DE LA CROIX LORETTE 8 855,08 € Relance Clients LMAT Niveau 3 prévue depuis…" at bounding box center [148, 212] width 202 height 49
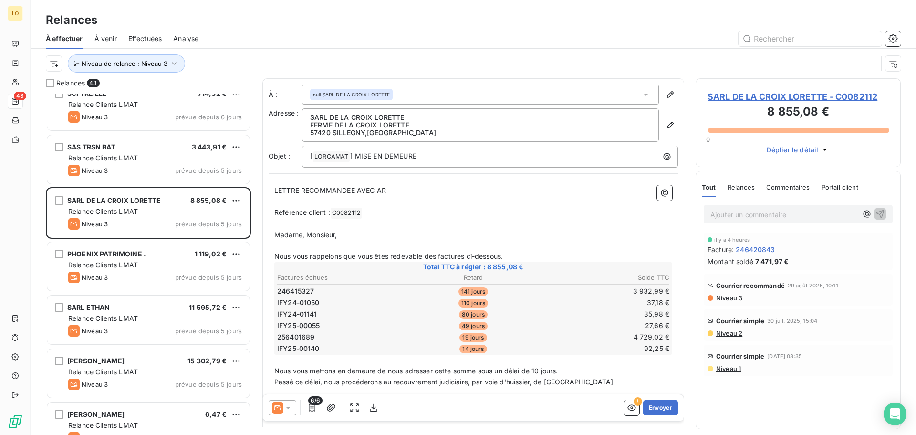
click at [735, 297] on span "Niveau 3" at bounding box center [728, 298] width 27 height 8
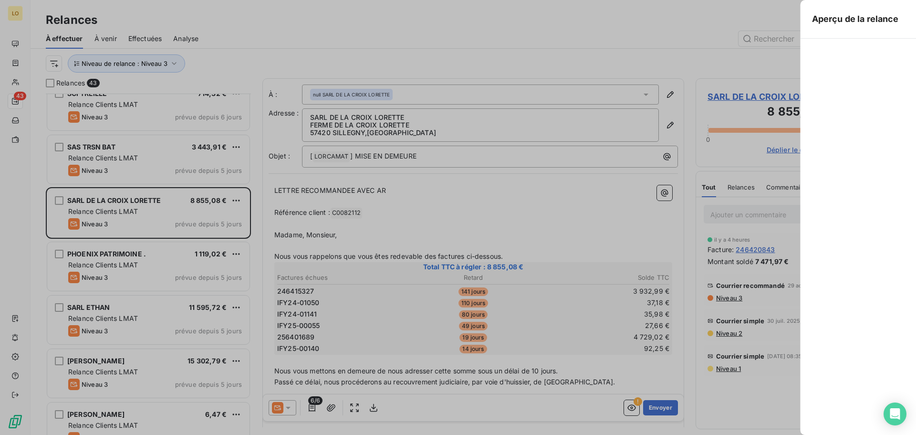
scroll to position [334, 198]
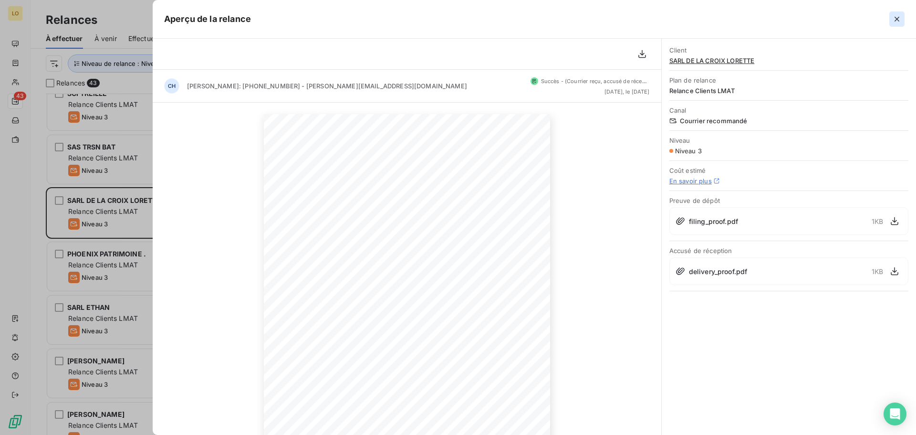
click at [898, 19] on icon "button" at bounding box center [897, 19] width 10 height 10
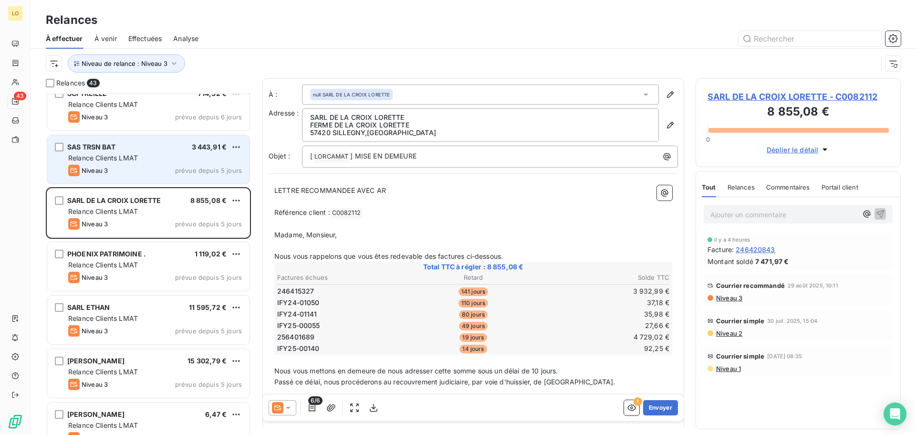
click at [113, 170] on div "Niveau 3 prévue depuis 5 jours" at bounding box center [155, 170] width 174 height 11
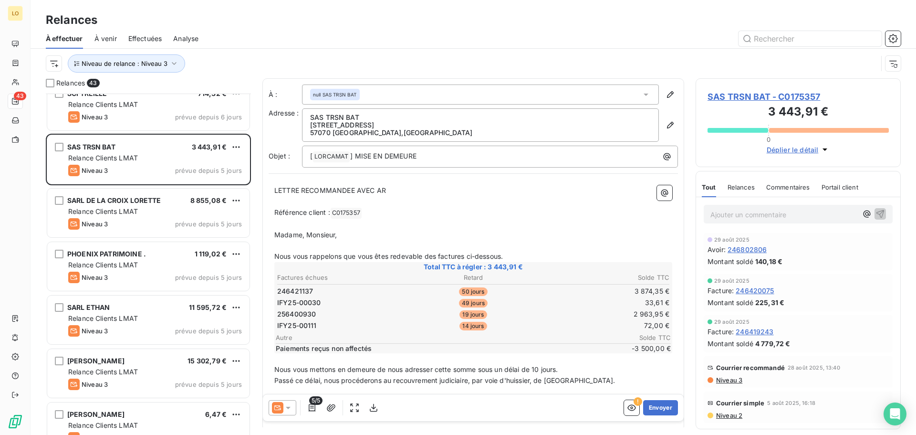
click at [842, 332] on div "Facture : 246419243" at bounding box center [797, 331] width 181 height 10
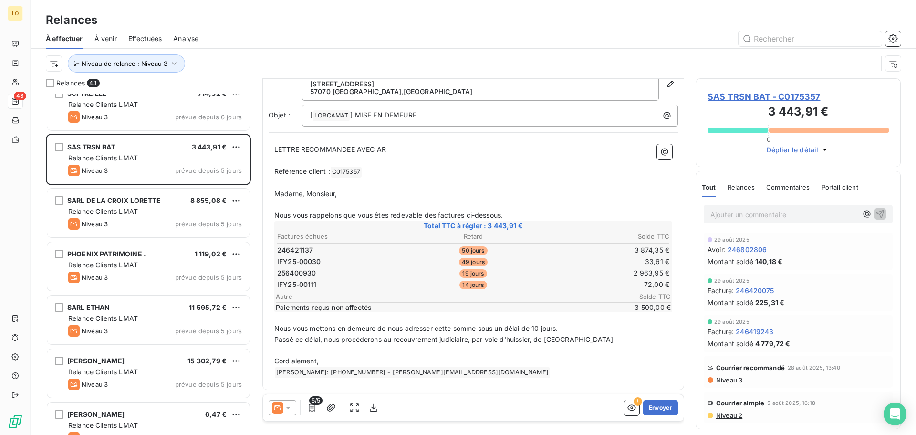
click at [736, 416] on span "Niveau 2" at bounding box center [728, 415] width 27 height 8
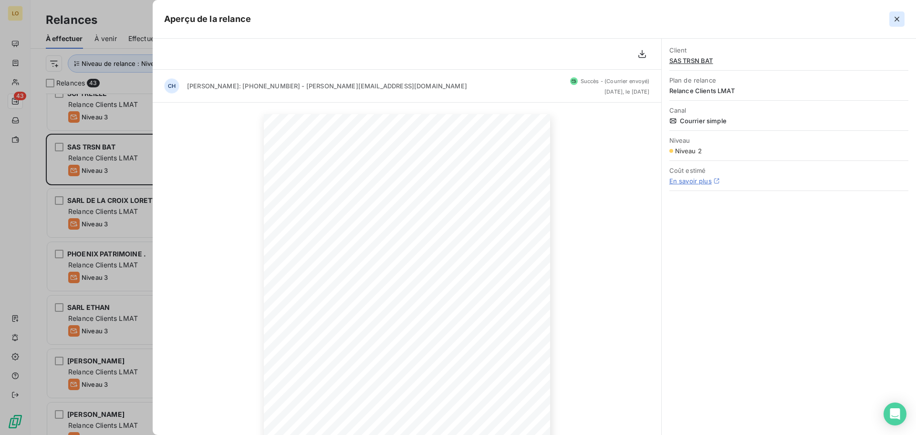
click at [898, 21] on icon "button" at bounding box center [897, 19] width 10 height 10
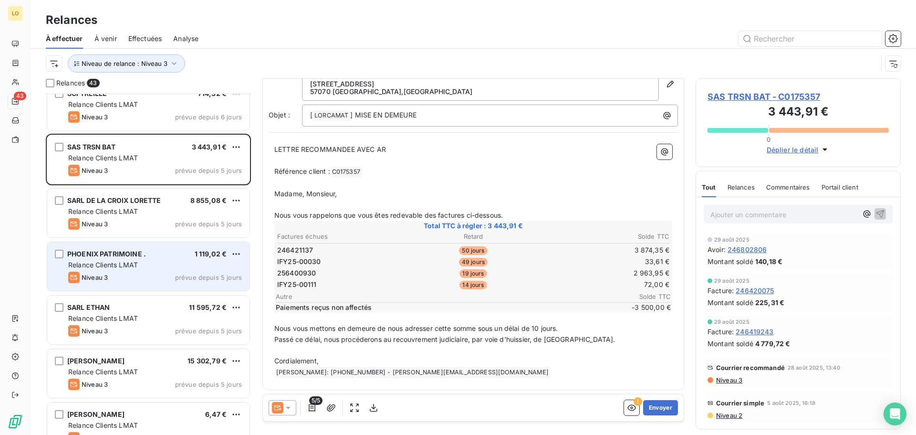
scroll to position [1575, 0]
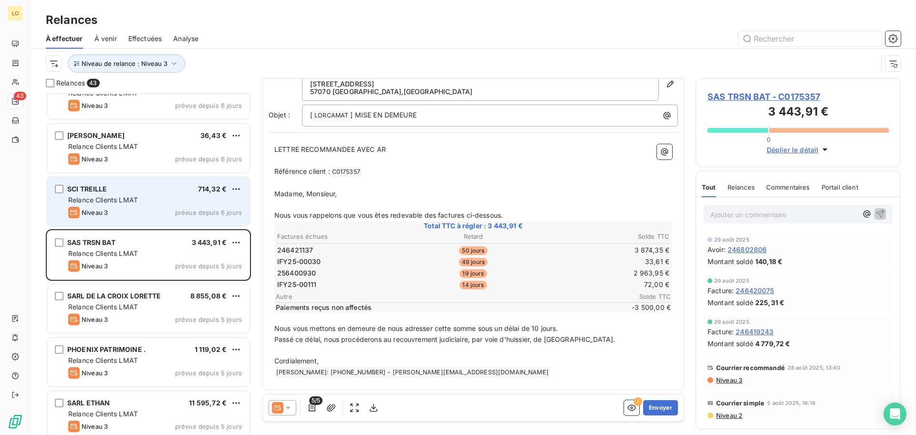
click at [145, 209] on div "Niveau 3 prévue depuis 6 jours" at bounding box center [155, 212] width 174 height 11
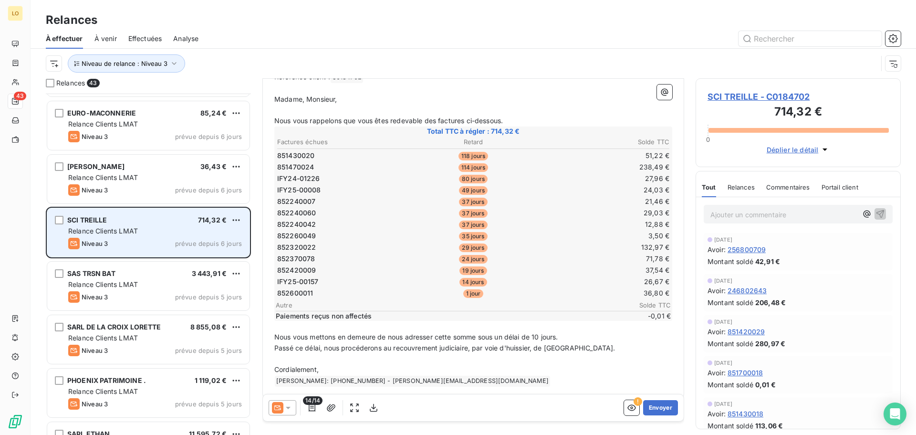
scroll to position [1527, 0]
